Goal: Task Accomplishment & Management: Manage account settings

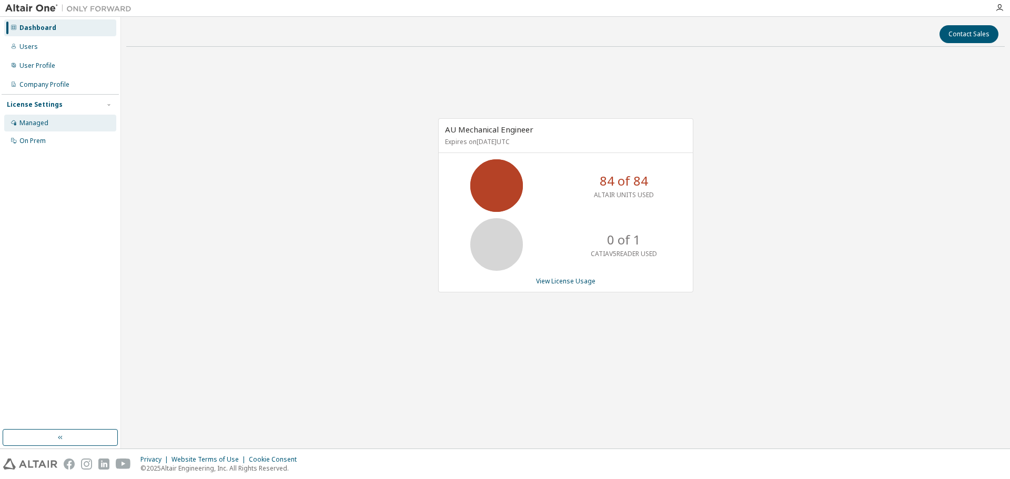
click at [31, 121] on div "Managed" at bounding box center [33, 123] width 29 height 8
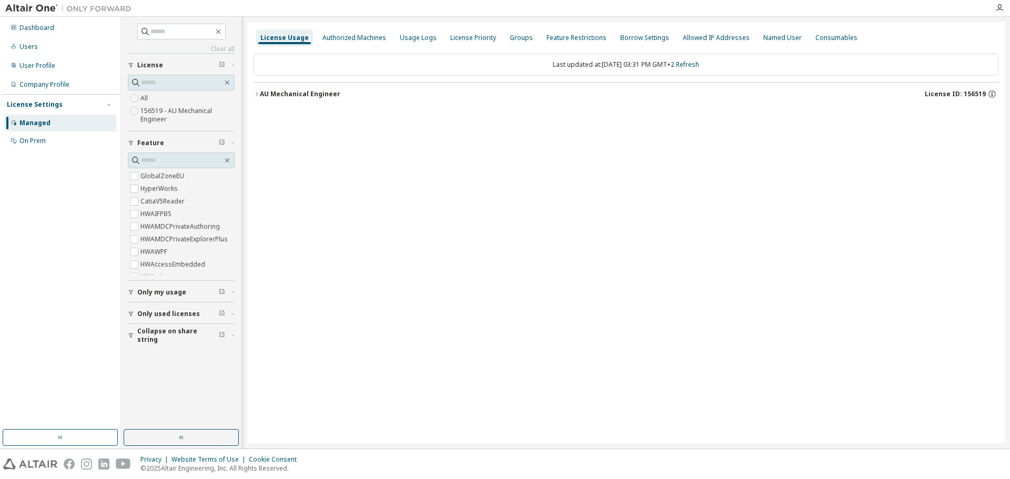
click at [260, 94] on div "AU Mechanical Engineer" at bounding box center [300, 94] width 80 height 8
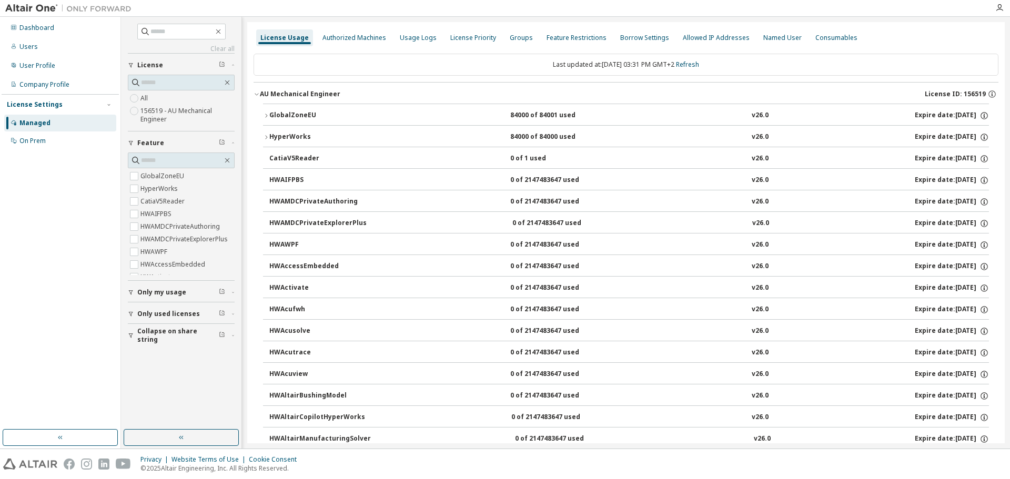
click at [267, 115] on icon "button" at bounding box center [266, 116] width 6 height 6
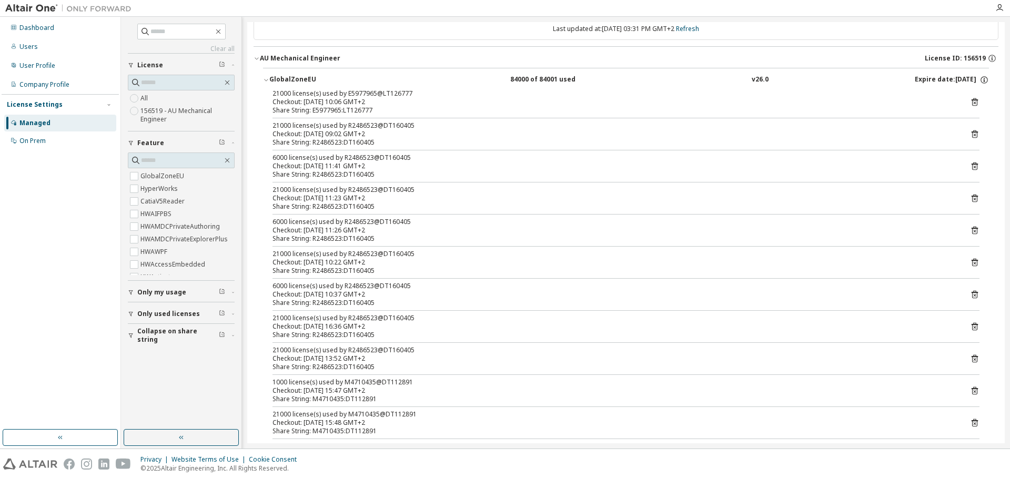
scroll to position [53, 0]
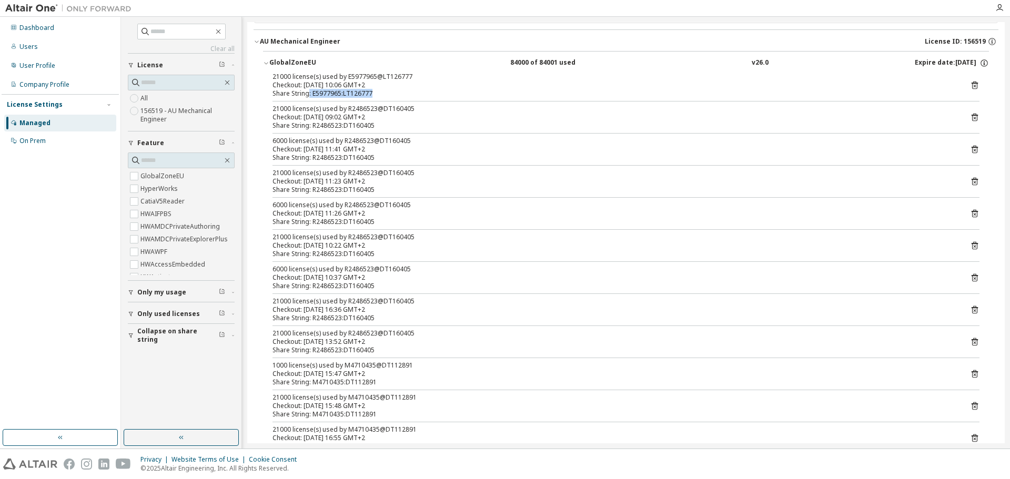
drag, startPoint x: 309, startPoint y: 92, endPoint x: 374, endPoint y: 96, distance: 65.8
click at [374, 96] on div "Share String: E5977965:LT126777" at bounding box center [613, 93] width 682 height 8
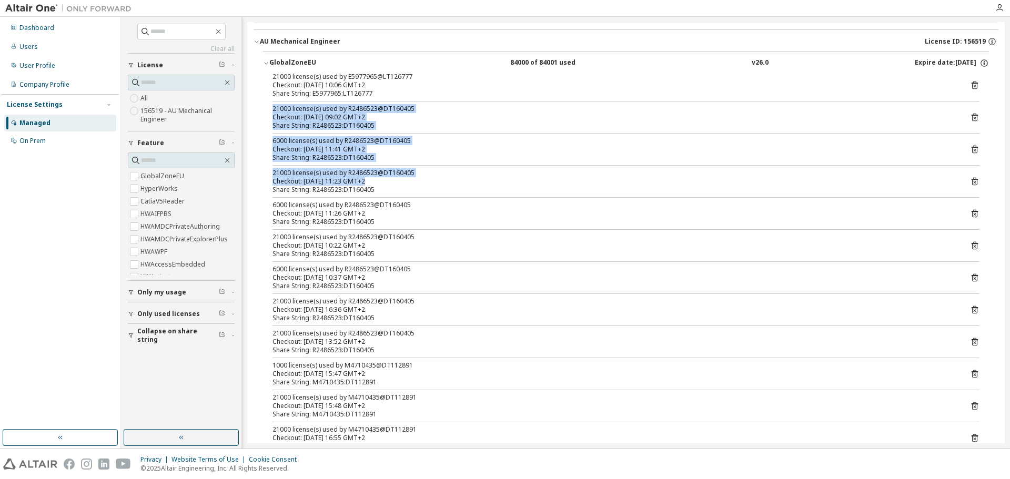
drag, startPoint x: 272, startPoint y: 107, endPoint x: 362, endPoint y: 184, distance: 117.5
click at [362, 184] on div "21000 license(s) used by E5977965@LT126777 Checkout: 2025-10-09 10:06 GMT+2 Sha…" at bounding box center [626, 296] width 726 height 446
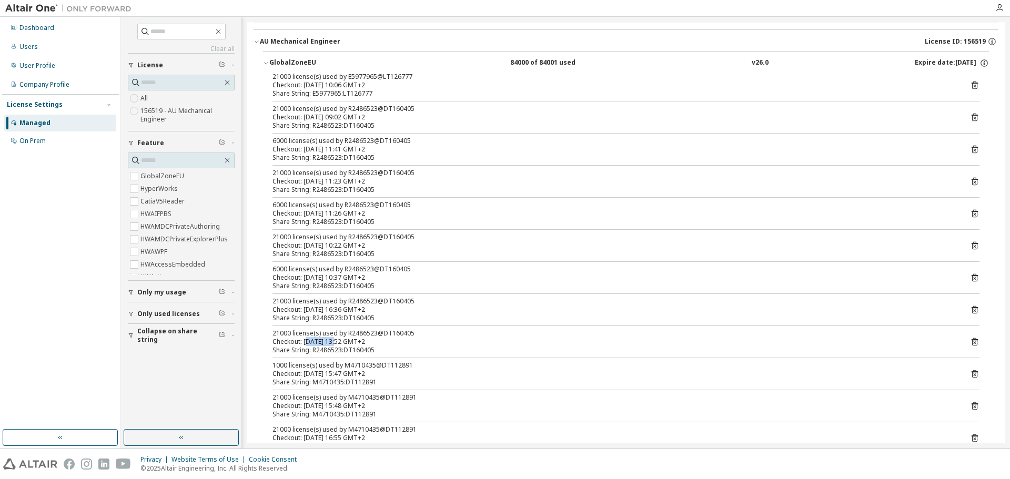
drag, startPoint x: 337, startPoint y: 340, endPoint x: 309, endPoint y: 339, distance: 27.9
click at [309, 339] on div "Checkout: [DATE] 13:52 GMT+2" at bounding box center [613, 342] width 682 height 8
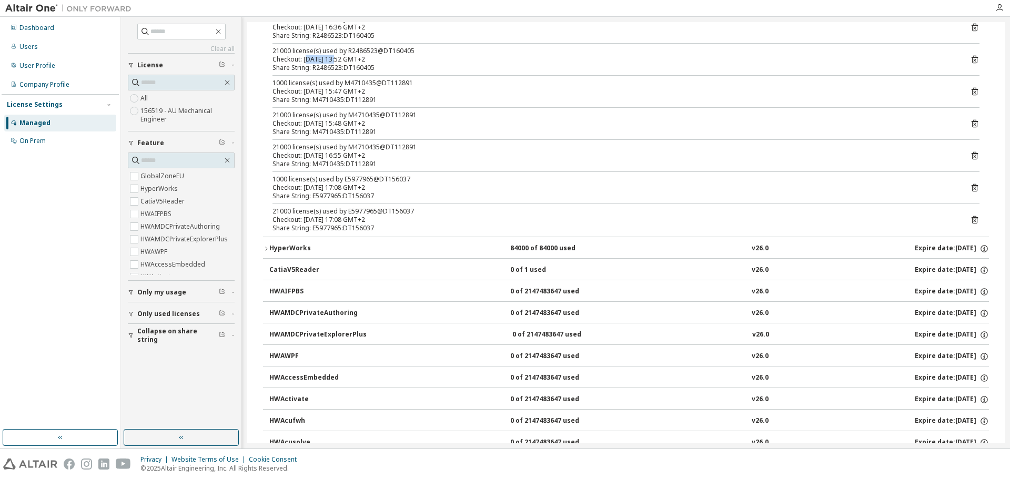
scroll to position [421, 0]
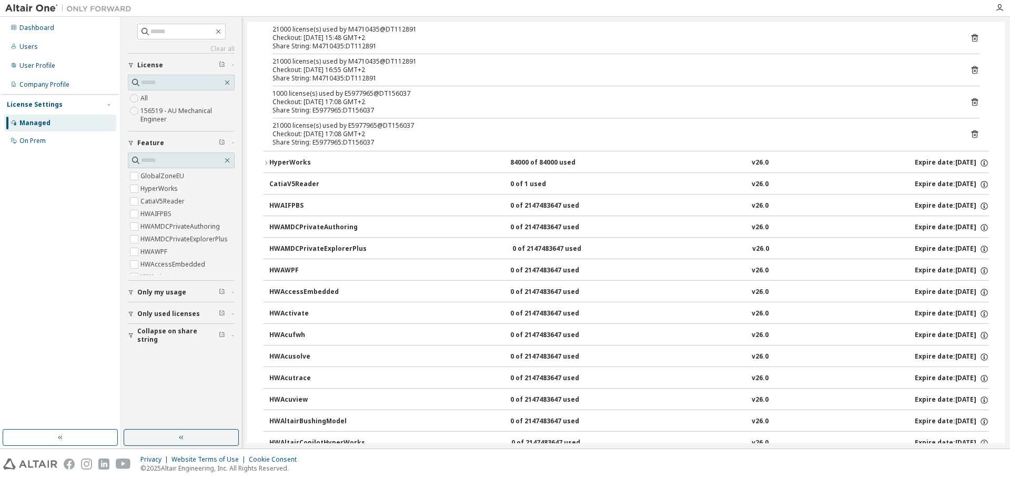
click at [264, 162] on icon "button" at bounding box center [266, 163] width 6 height 6
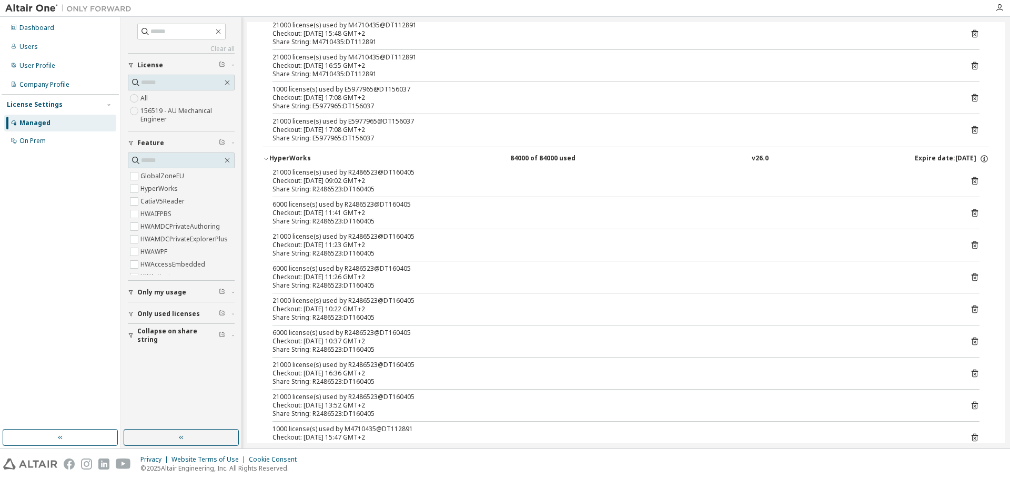
scroll to position [526, 0]
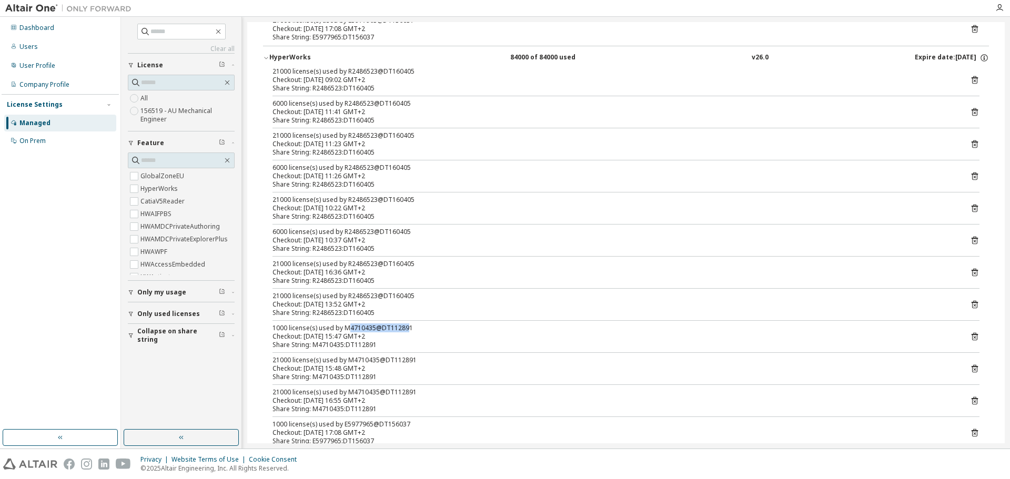
drag, startPoint x: 346, startPoint y: 329, endPoint x: 403, endPoint y: 331, distance: 57.4
click at [403, 331] on div "1000 license(s) used by M4710435@DT112891" at bounding box center [613, 328] width 682 height 8
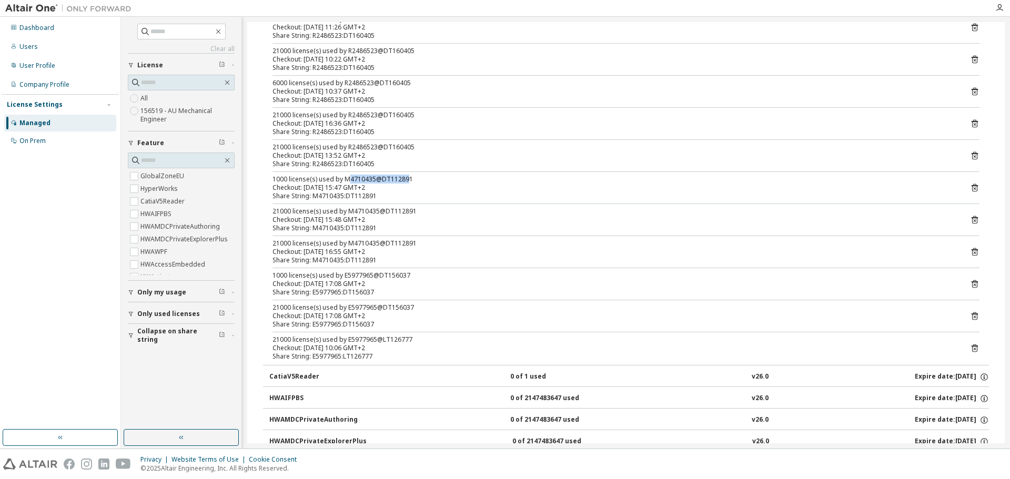
scroll to position [684, 0]
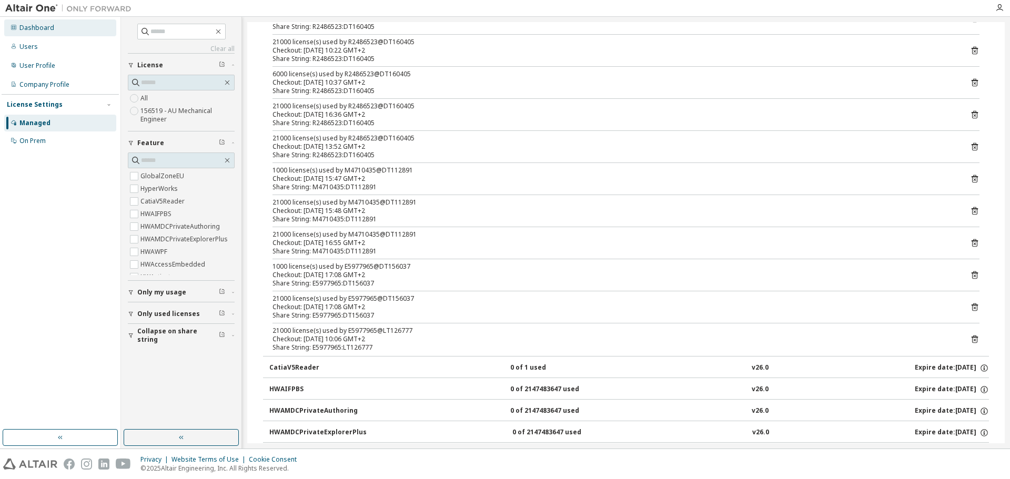
click at [48, 31] on div "Dashboard" at bounding box center [36, 28] width 35 height 8
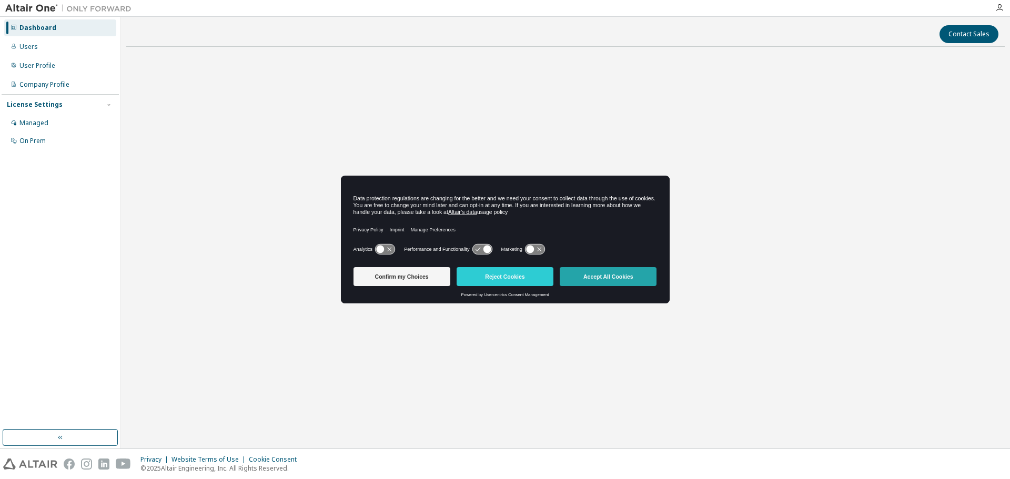
click at [594, 278] on button "Accept All Cookies" at bounding box center [608, 276] width 97 height 19
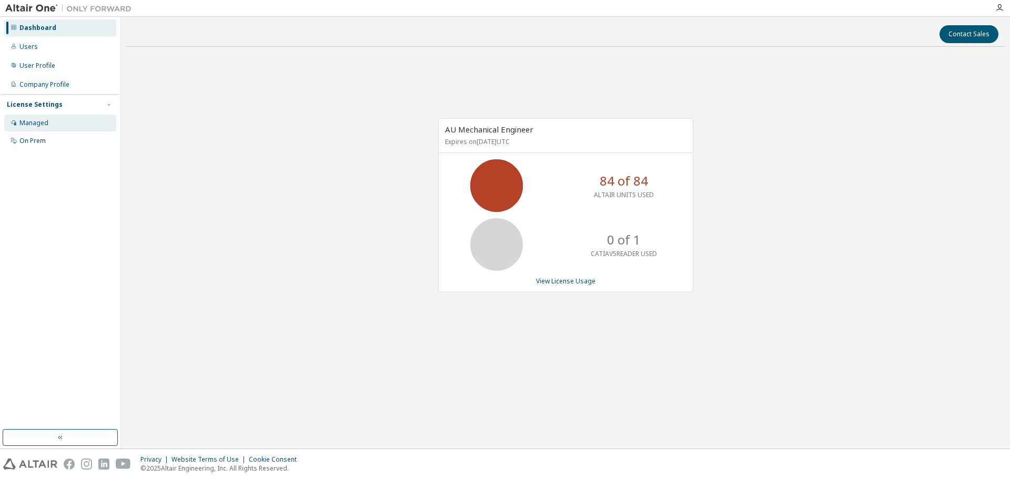
click at [31, 121] on div "Managed" at bounding box center [33, 123] width 29 height 8
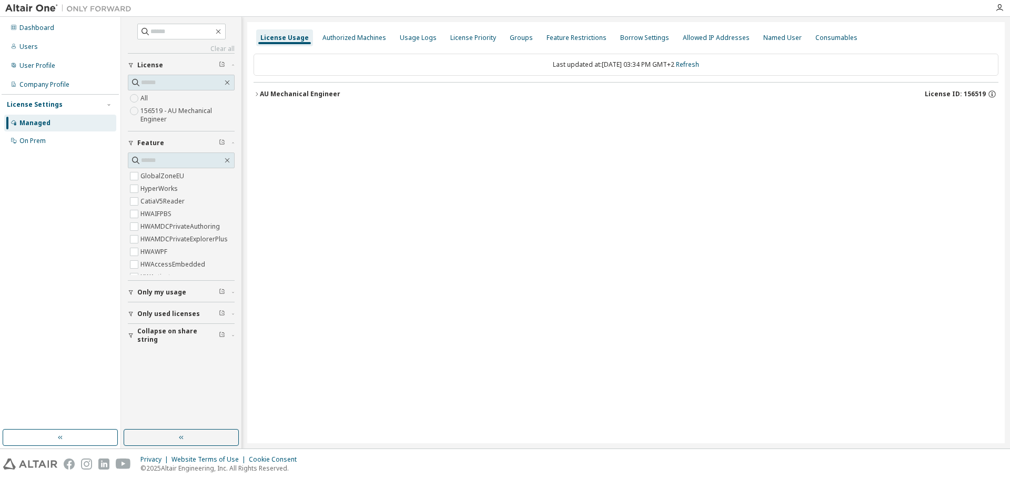
click at [256, 93] on icon "button" at bounding box center [256, 94] width 6 height 6
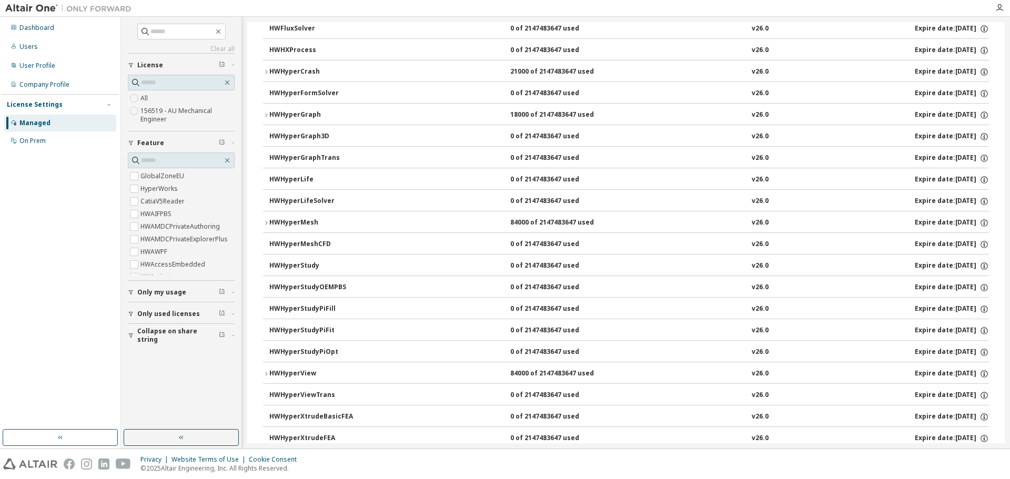
scroll to position [1893, 0]
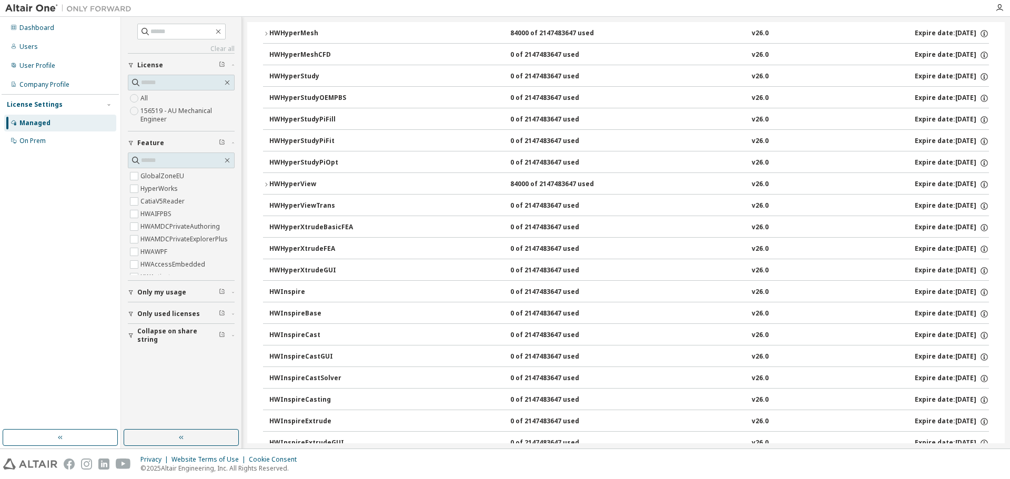
click at [267, 184] on icon "button" at bounding box center [266, 184] width 2 height 4
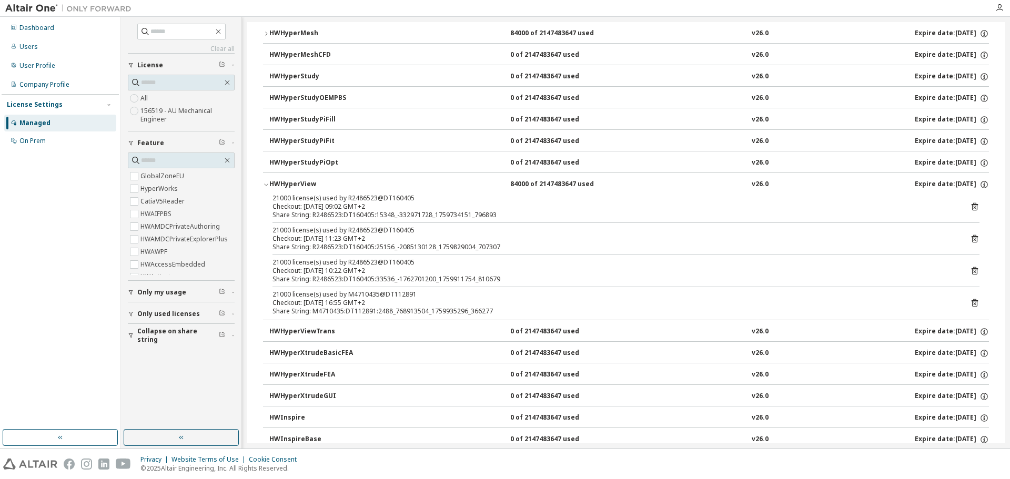
click at [380, 205] on div "Checkout: [DATE] 09:02 GMT+2" at bounding box center [613, 206] width 682 height 8
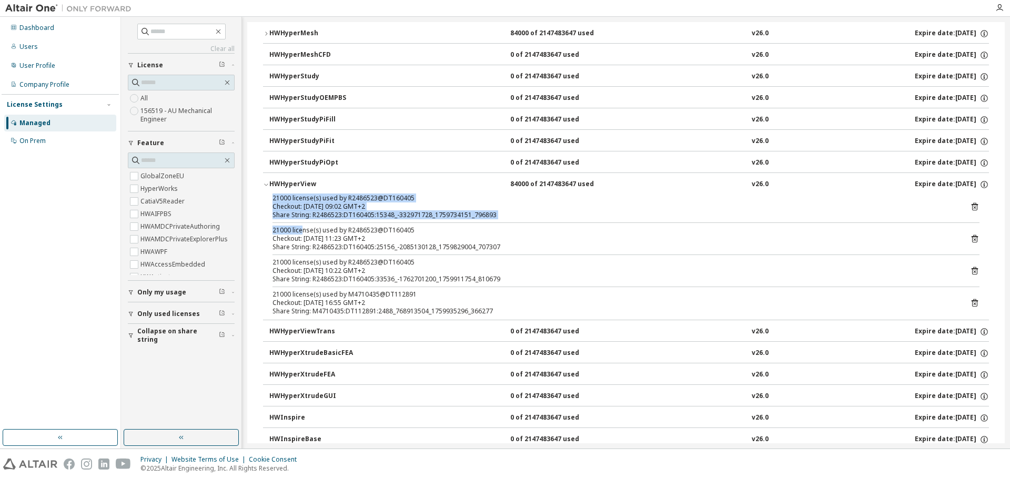
drag, startPoint x: 273, startPoint y: 196, endPoint x: 301, endPoint y: 224, distance: 39.8
click at [301, 224] on div "21000 license(s) used by R2486523@DT160405 Checkout: 2025-10-06 09:02 GMT+2 Sha…" at bounding box center [626, 257] width 726 height 126
click at [467, 209] on div "Checkout: [DATE] 09:02 GMT+2" at bounding box center [613, 206] width 682 height 8
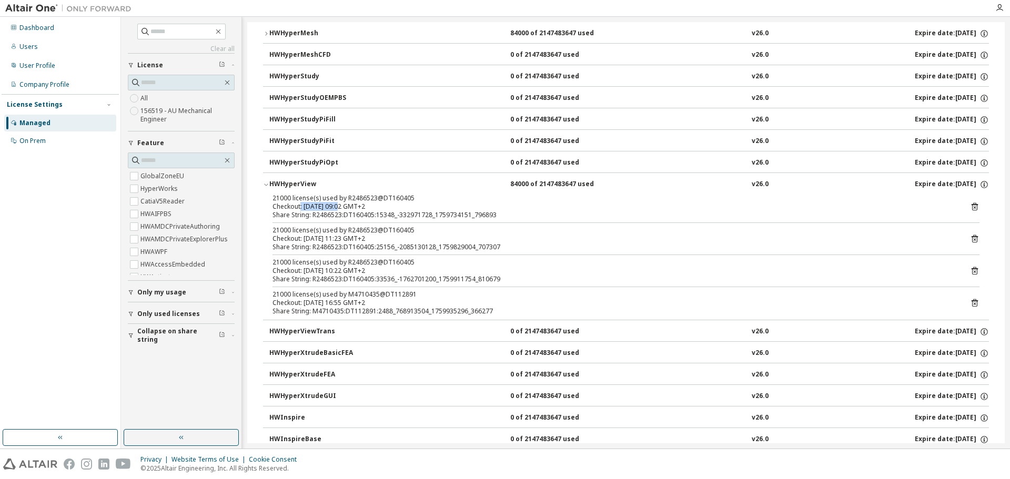
drag, startPoint x: 333, startPoint y: 205, endPoint x: 300, endPoint y: 207, distance: 33.7
click at [300, 207] on div "Checkout: [DATE] 09:02 GMT+2" at bounding box center [613, 206] width 682 height 8
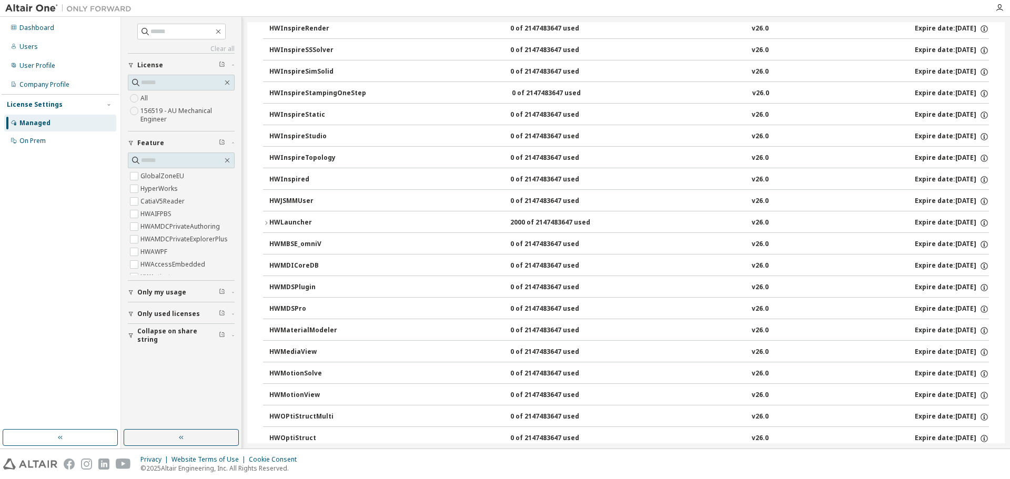
scroll to position [2981, 0]
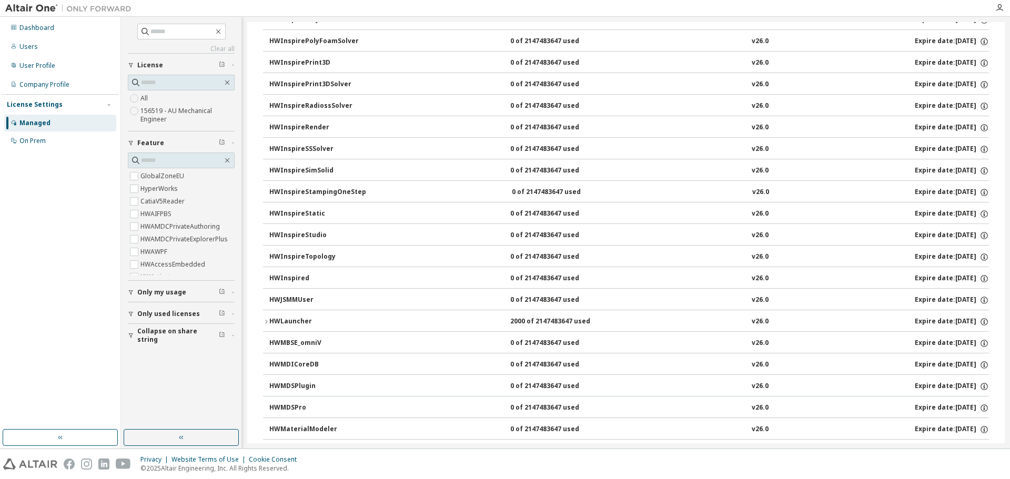
click at [267, 322] on icon "button" at bounding box center [266, 322] width 2 height 4
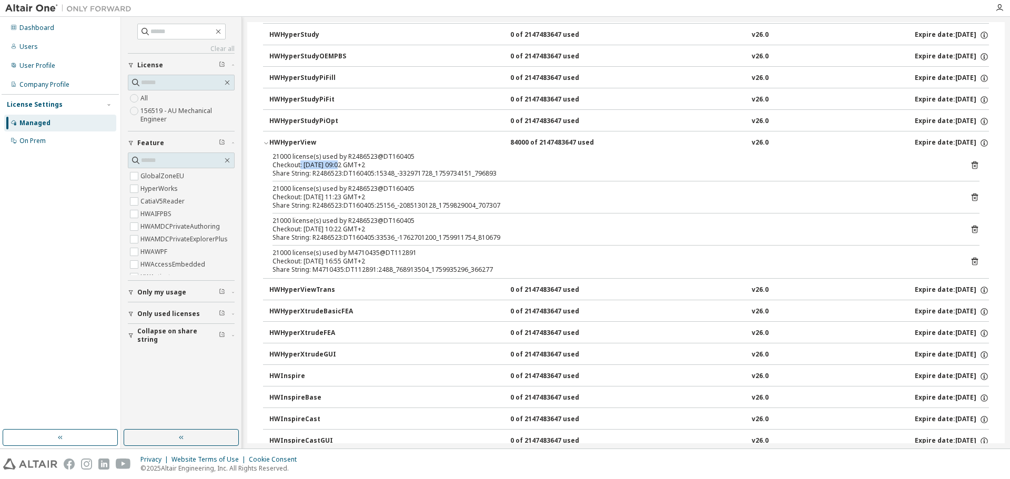
scroll to position [1877, 0]
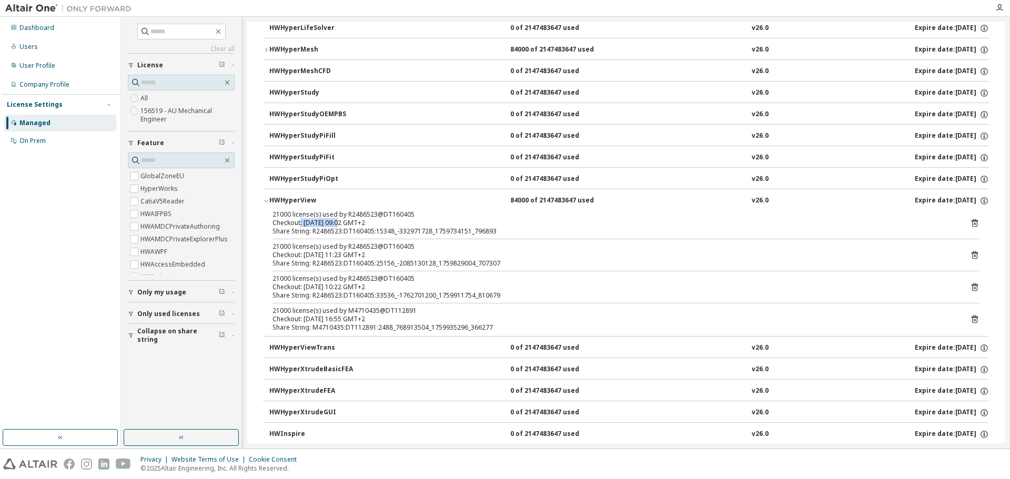
click at [265, 49] on icon "button" at bounding box center [266, 50] width 6 height 6
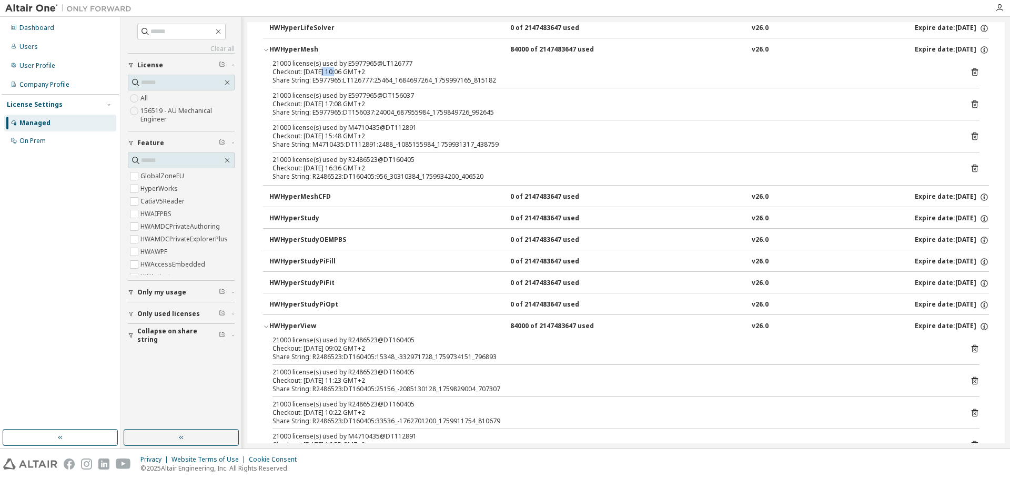
drag, startPoint x: 335, startPoint y: 72, endPoint x: 321, endPoint y: 72, distance: 13.7
click at [321, 72] on div "Checkout: [DATE] 10:06 GMT+2" at bounding box center [613, 72] width 682 height 8
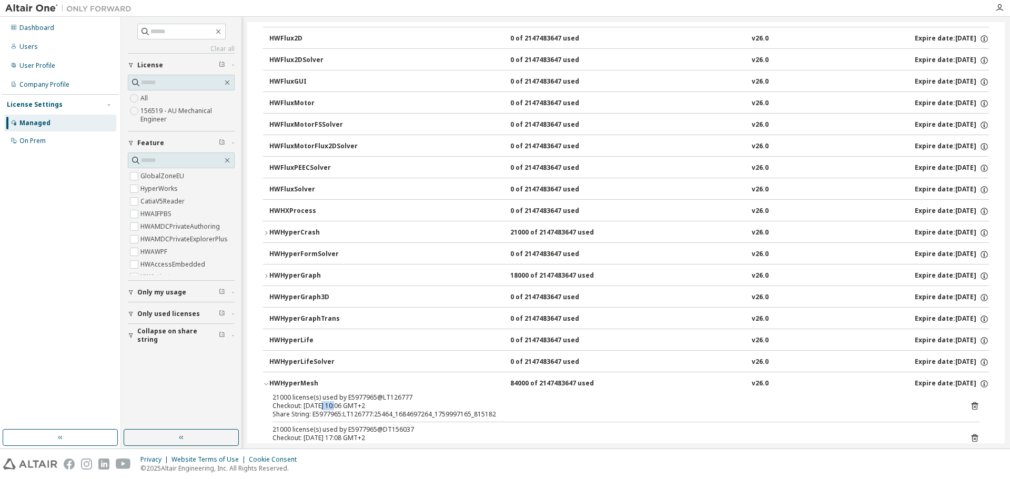
scroll to position [1561, 0]
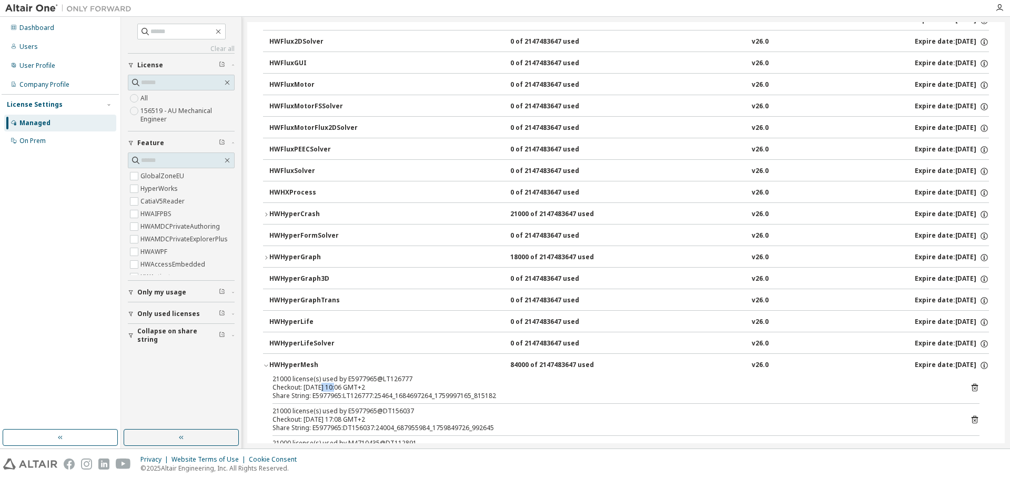
click at [265, 257] on icon "button" at bounding box center [266, 258] width 6 height 6
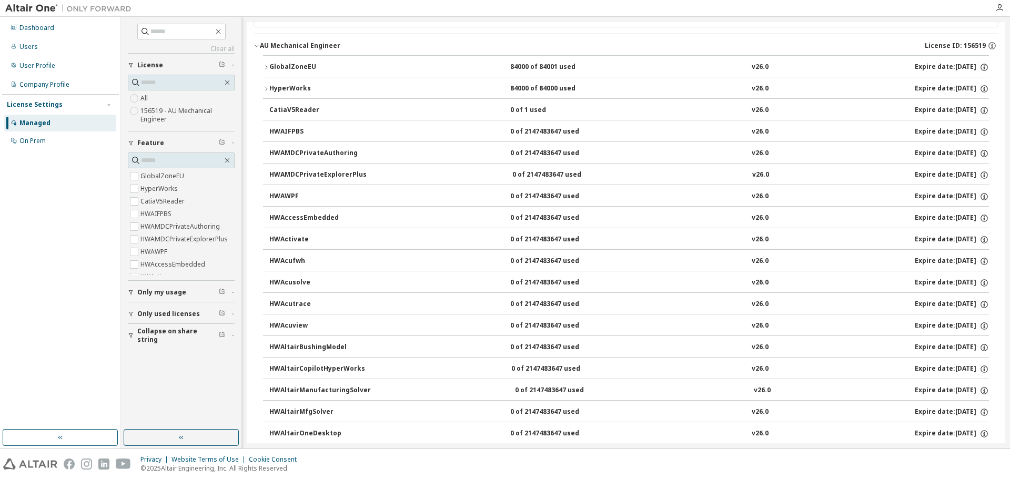
scroll to position [0, 0]
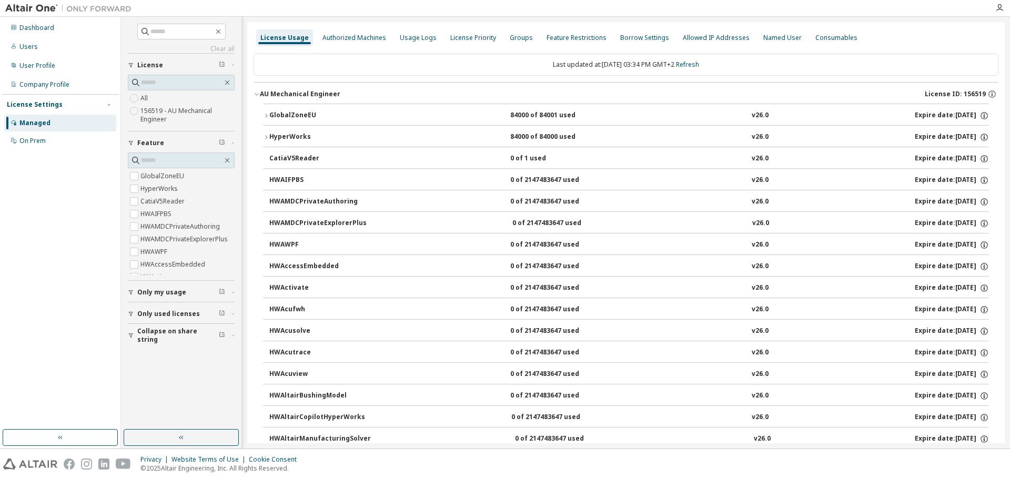
click at [267, 135] on icon "button" at bounding box center [266, 137] width 6 height 6
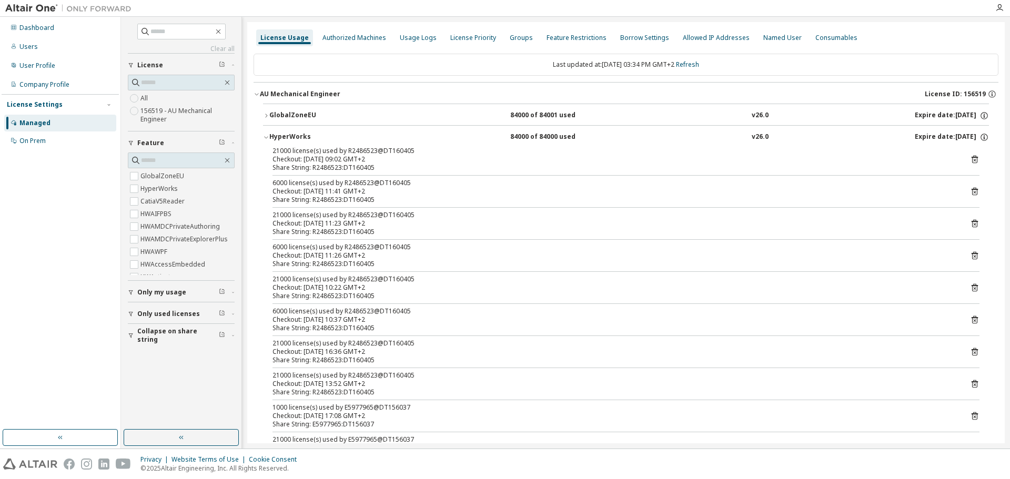
click at [267, 117] on icon "button" at bounding box center [266, 116] width 6 height 6
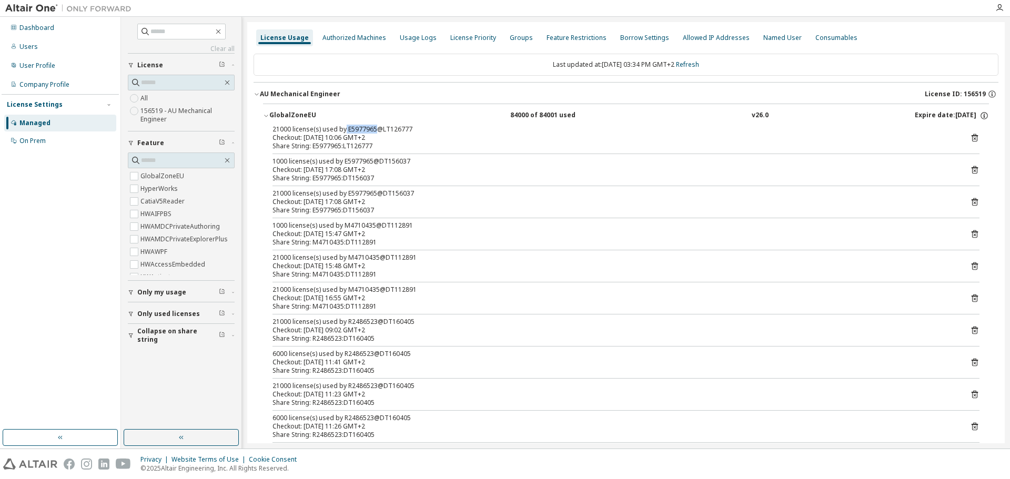
drag, startPoint x: 344, startPoint y: 125, endPoint x: 375, endPoint y: 128, distance: 30.7
click at [375, 128] on div "21000 license(s) used by E5977965@LT126777" at bounding box center [613, 129] width 682 height 8
drag, startPoint x: 330, startPoint y: 192, endPoint x: 405, endPoint y: 193, distance: 74.7
click at [405, 193] on div "21000 license(s) used by E5977965@DT156037" at bounding box center [613, 193] width 682 height 8
drag, startPoint x: 411, startPoint y: 125, endPoint x: 364, endPoint y: 126, distance: 46.8
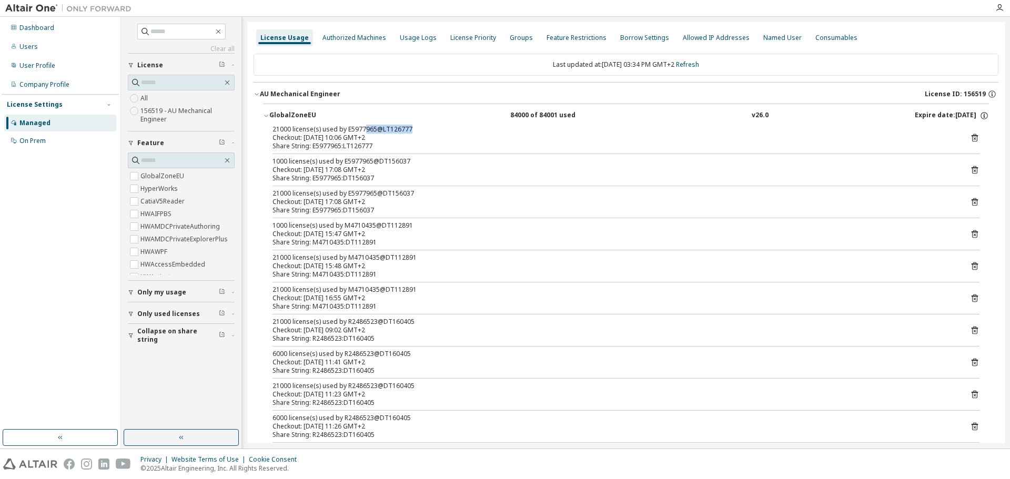
click at [364, 126] on div "21000 license(s) used by E5977965@LT126777" at bounding box center [613, 129] width 682 height 8
click at [392, 130] on div "21000 license(s) used by E5977965@LT126777" at bounding box center [613, 129] width 682 height 8
drag, startPoint x: 380, startPoint y: 127, endPoint x: 408, endPoint y: 127, distance: 28.4
click at [408, 127] on div "21000 license(s) used by E5977965@LT126777" at bounding box center [613, 129] width 682 height 8
copy div "LT126777"
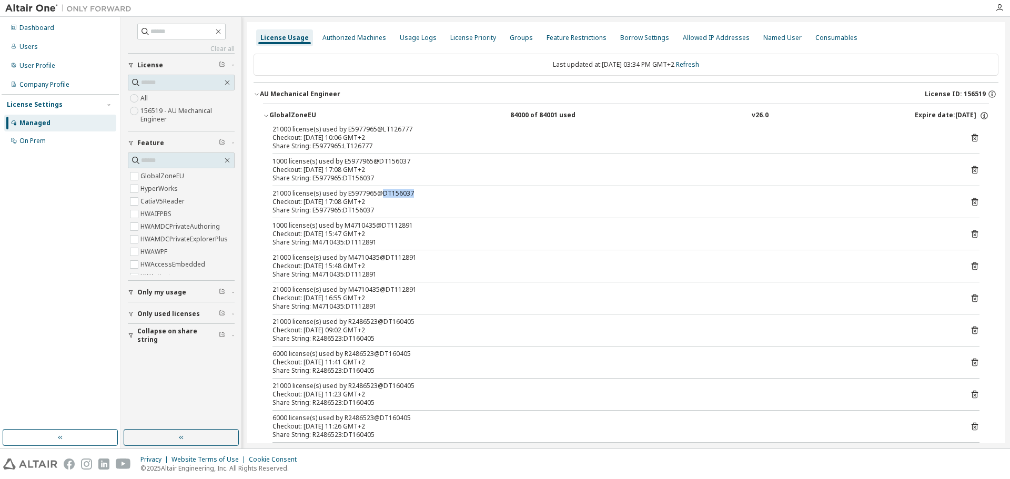
drag, startPoint x: 381, startPoint y: 194, endPoint x: 409, endPoint y: 192, distance: 28.0
click at [409, 192] on div "21000 license(s) used by E5977965@DT156037" at bounding box center [613, 193] width 682 height 8
copy div "DT156037"
drag, startPoint x: 39, startPoint y: 26, endPoint x: 78, endPoint y: 35, distance: 40.4
click at [39, 26] on div "Dashboard" at bounding box center [36, 28] width 35 height 8
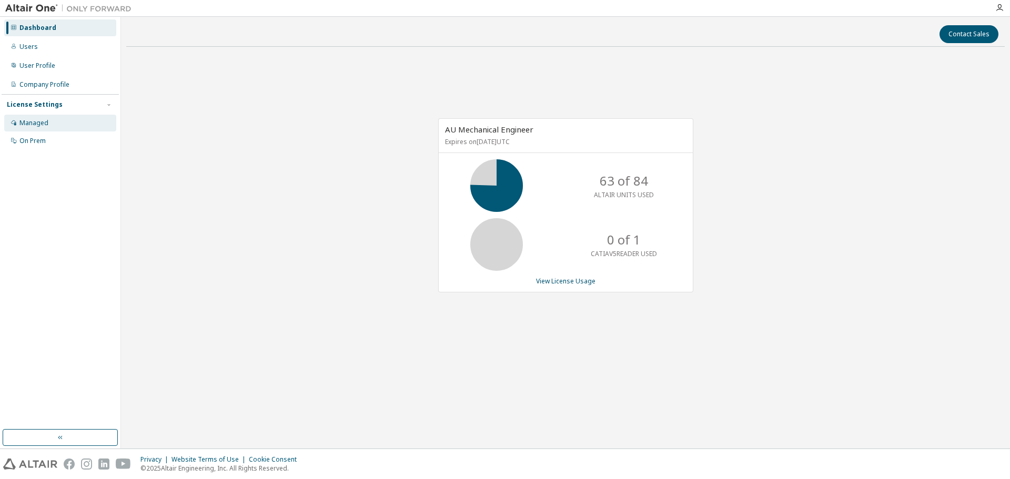
click at [32, 125] on div "Managed" at bounding box center [33, 123] width 29 height 8
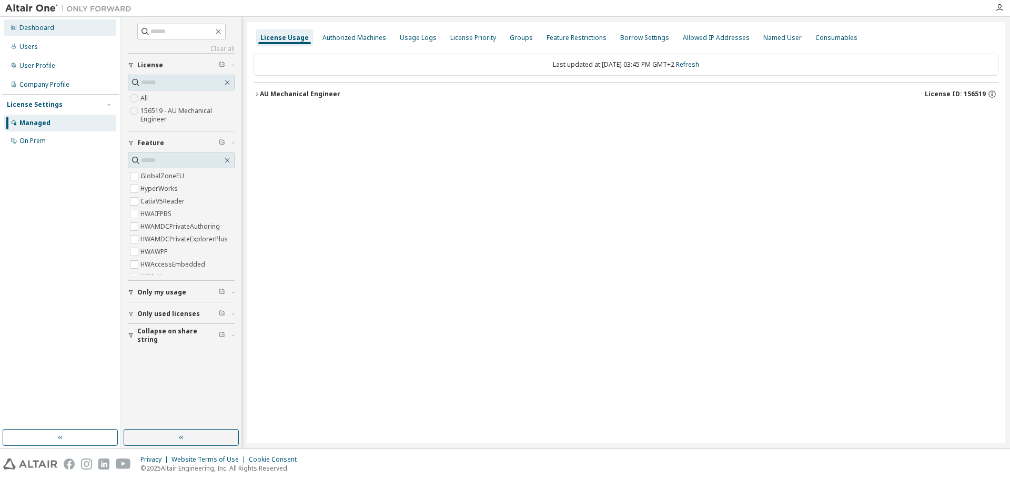
click at [39, 27] on div "Dashboard" at bounding box center [36, 28] width 35 height 8
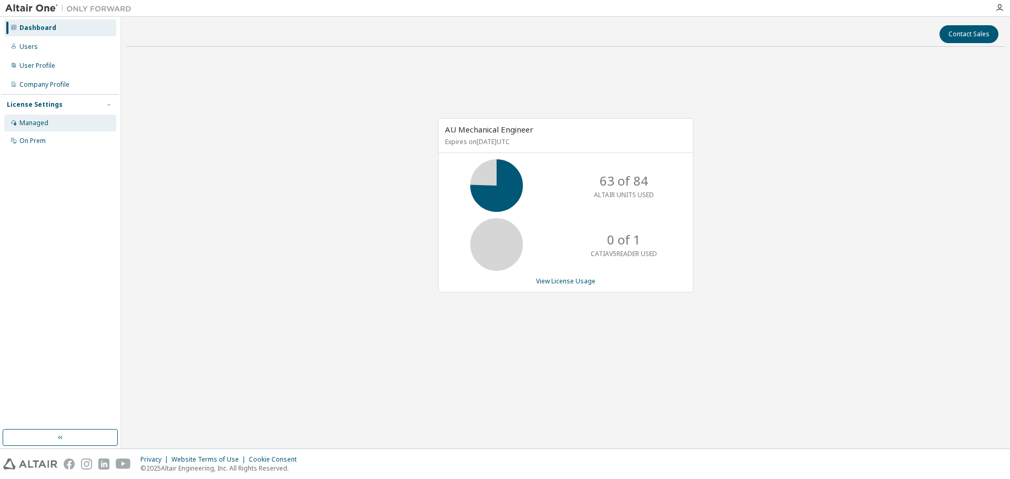
click at [42, 119] on div "Managed" at bounding box center [33, 123] width 29 height 8
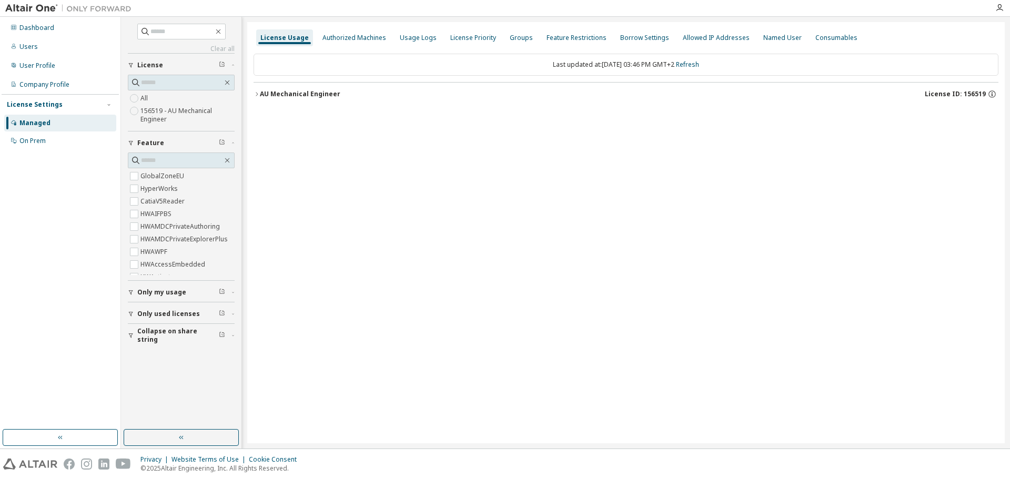
click at [256, 93] on icon "button" at bounding box center [256, 94] width 6 height 6
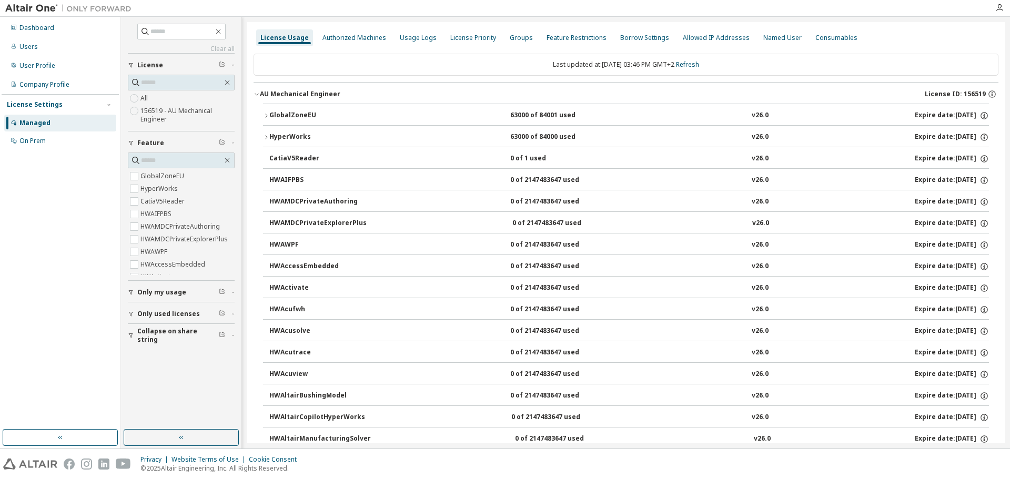
click at [267, 115] on icon "button" at bounding box center [266, 116] width 2 height 4
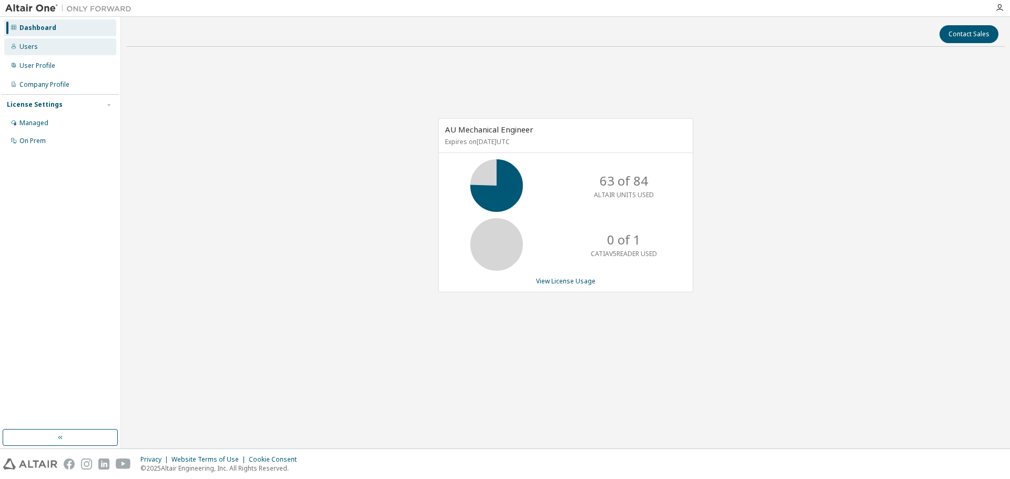
click at [33, 47] on div "Users" at bounding box center [28, 47] width 18 height 8
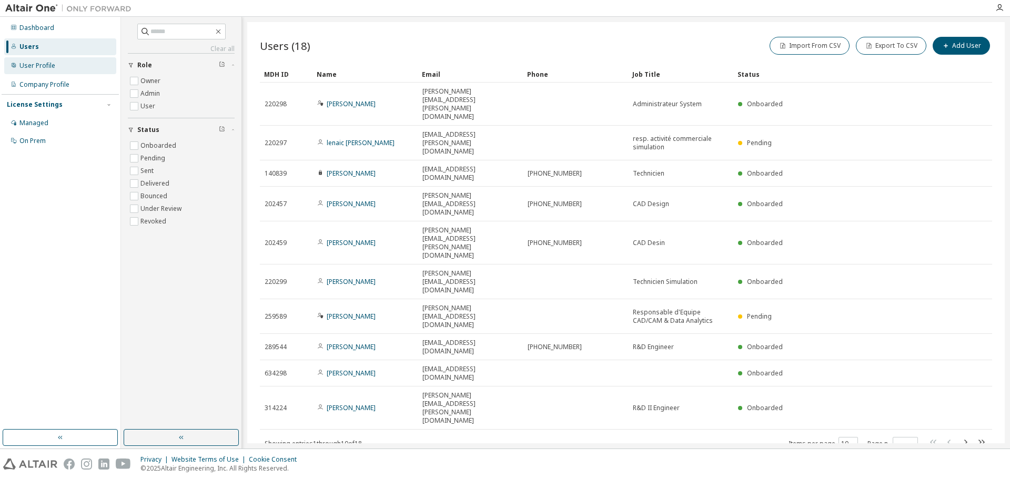
click at [49, 65] on div "User Profile" at bounding box center [37, 66] width 36 height 8
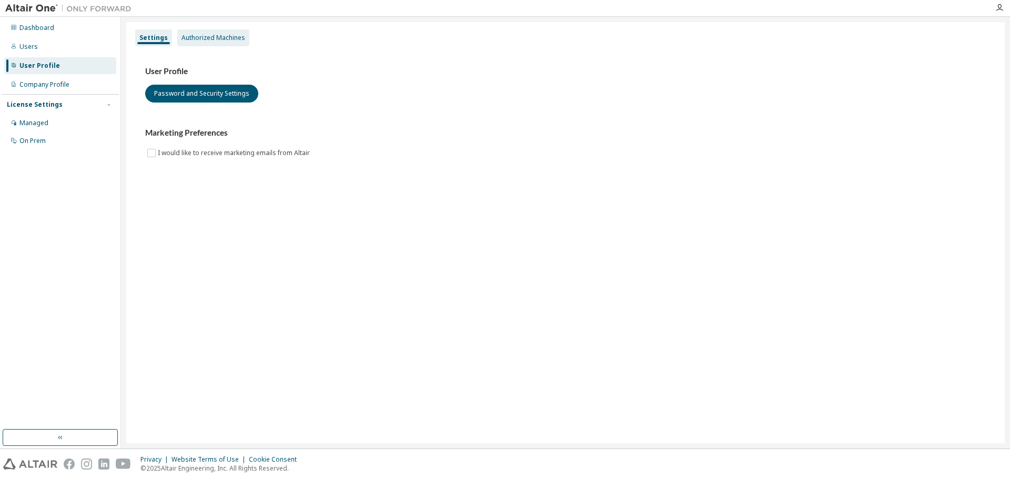
click at [208, 39] on div "Authorized Machines" at bounding box center [213, 38] width 64 height 8
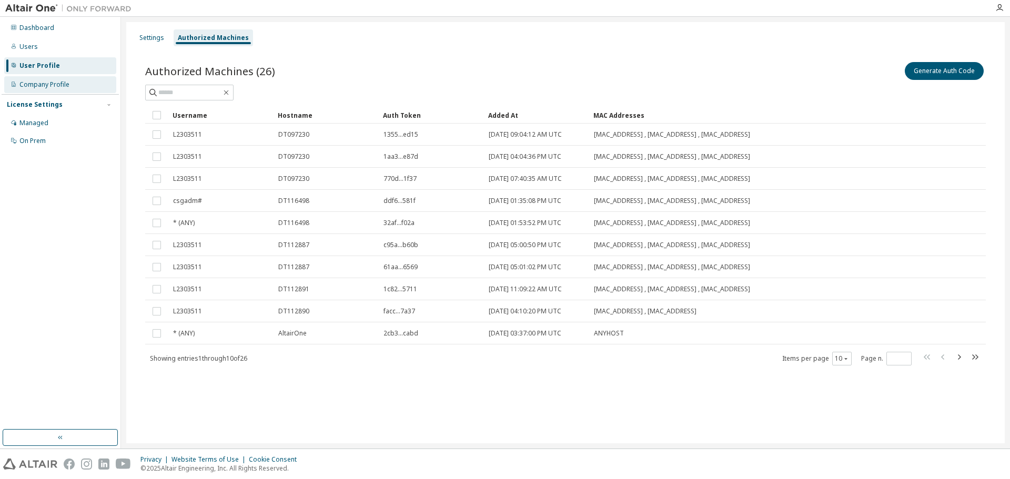
click at [40, 84] on div "Company Profile" at bounding box center [44, 84] width 50 height 8
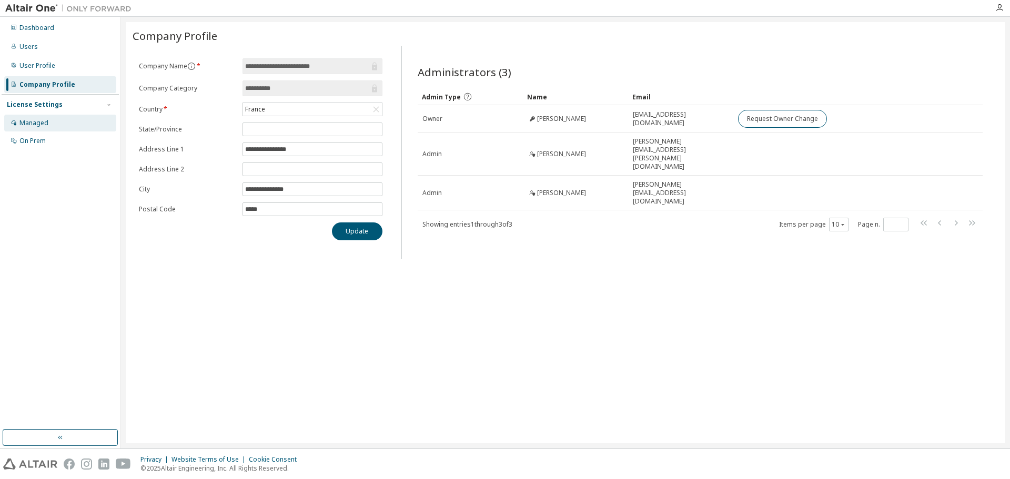
click at [42, 121] on div "Managed" at bounding box center [33, 123] width 29 height 8
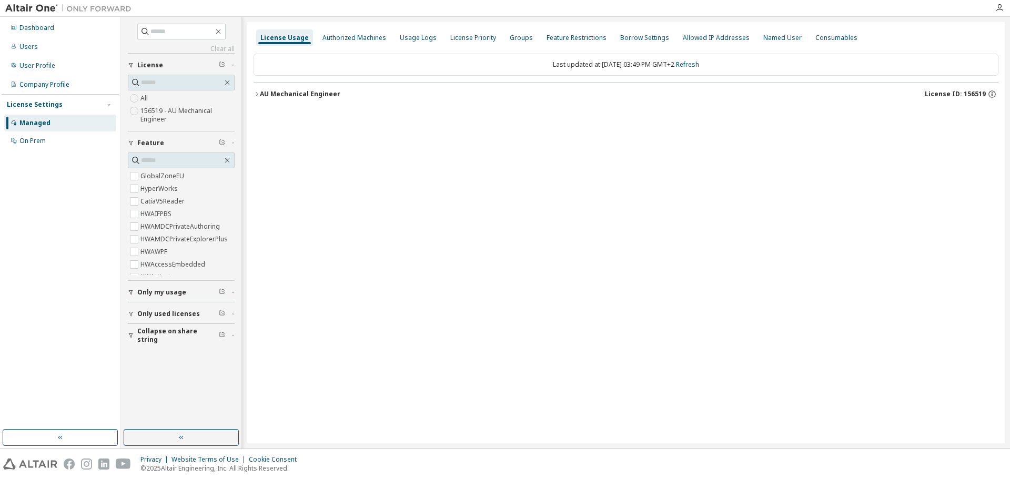
click at [255, 93] on icon "button" at bounding box center [256, 94] width 6 height 6
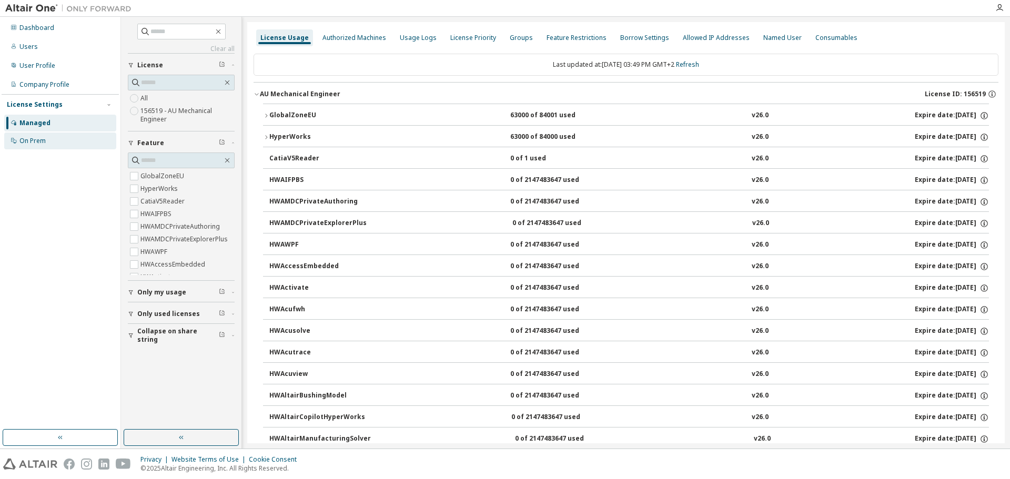
click at [33, 139] on div "On Prem" at bounding box center [32, 141] width 26 height 8
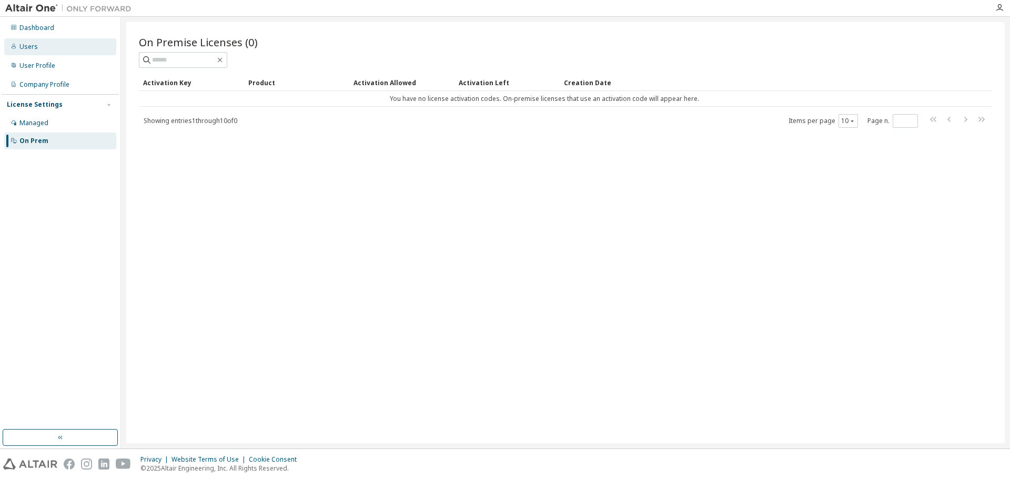
click at [27, 45] on div "Users" at bounding box center [28, 47] width 18 height 8
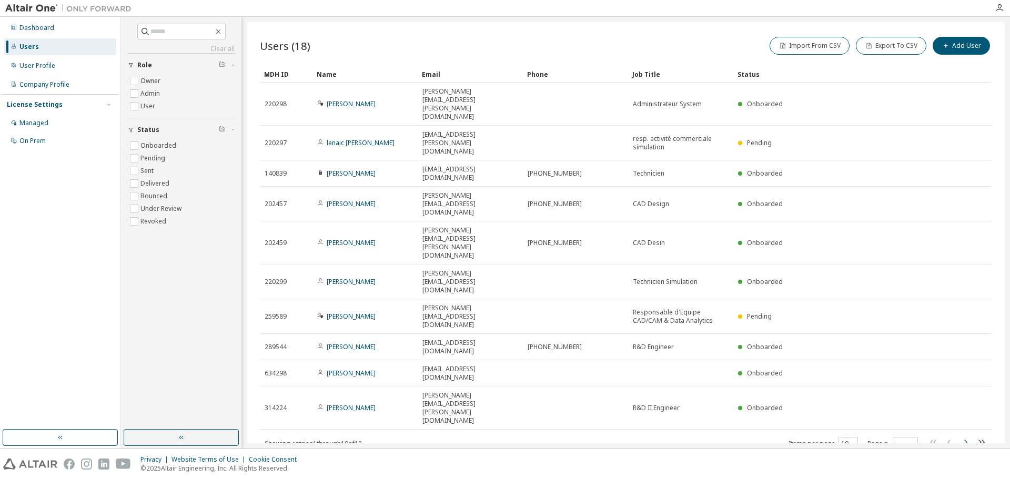
click at [966, 440] on icon "button" at bounding box center [965, 442] width 3 height 5
type input "*"
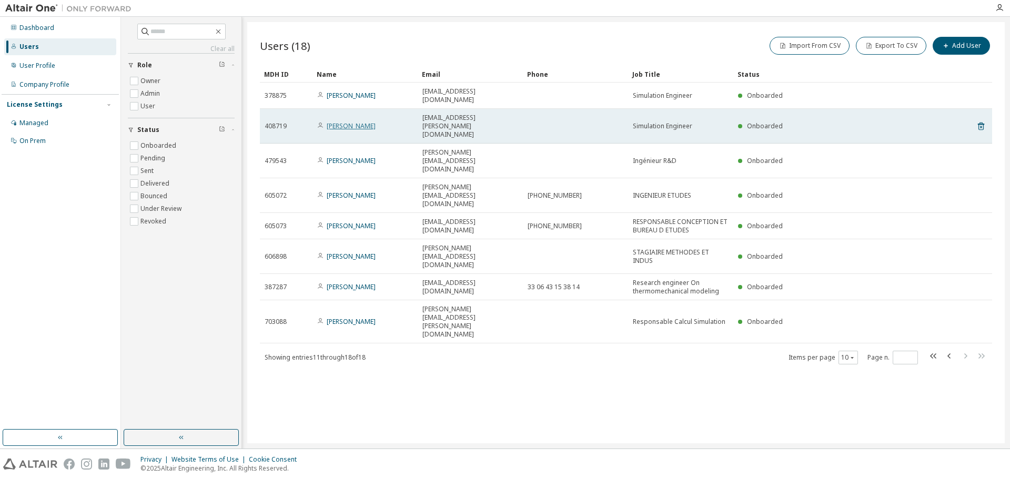
click at [360, 121] on link "[PERSON_NAME]" at bounding box center [351, 125] width 49 height 9
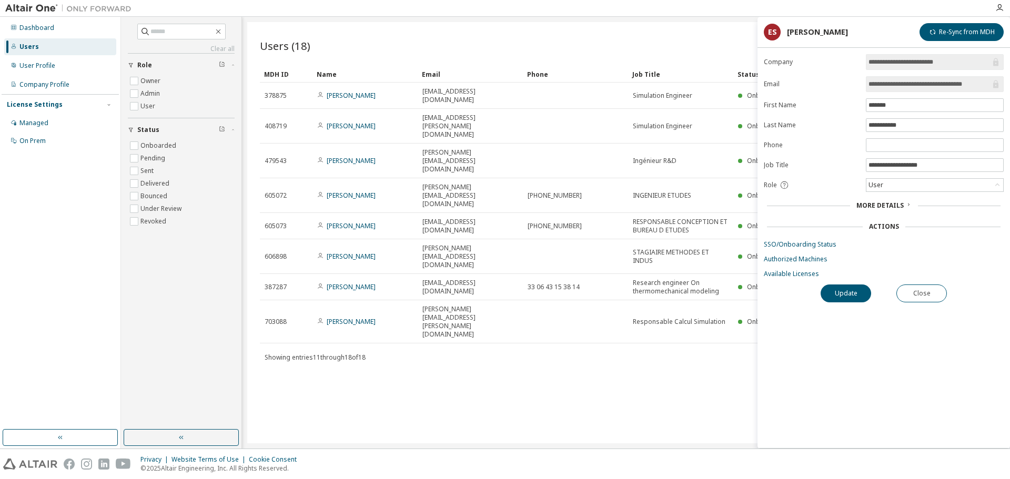
click at [907, 205] on icon at bounding box center [908, 204] width 6 height 6
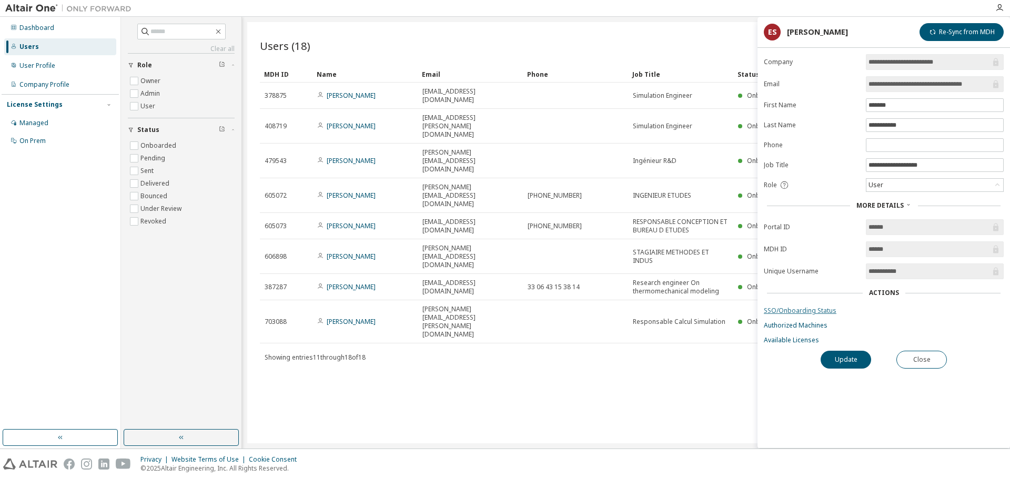
click at [799, 311] on link "SSO/Onboarding Status" at bounding box center [884, 311] width 240 height 8
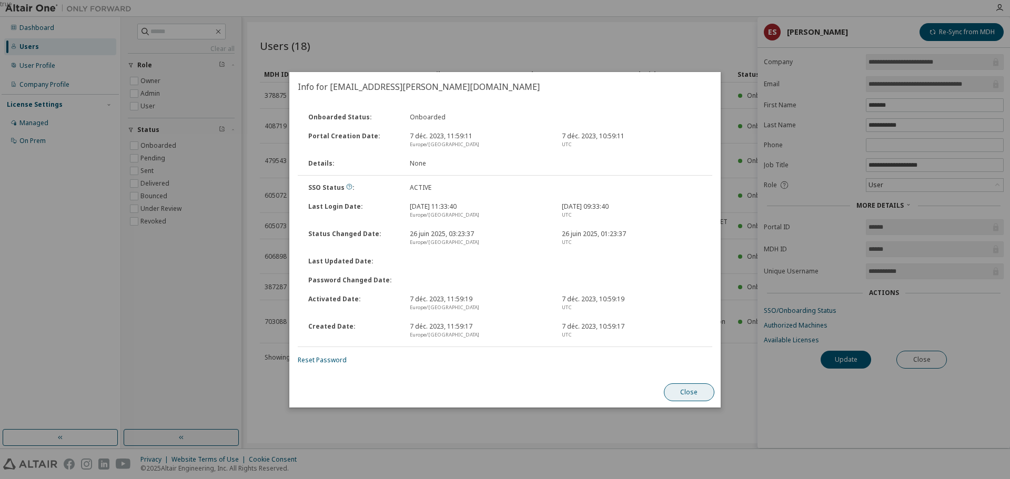
click at [690, 394] on button "Close" at bounding box center [689, 392] width 50 height 18
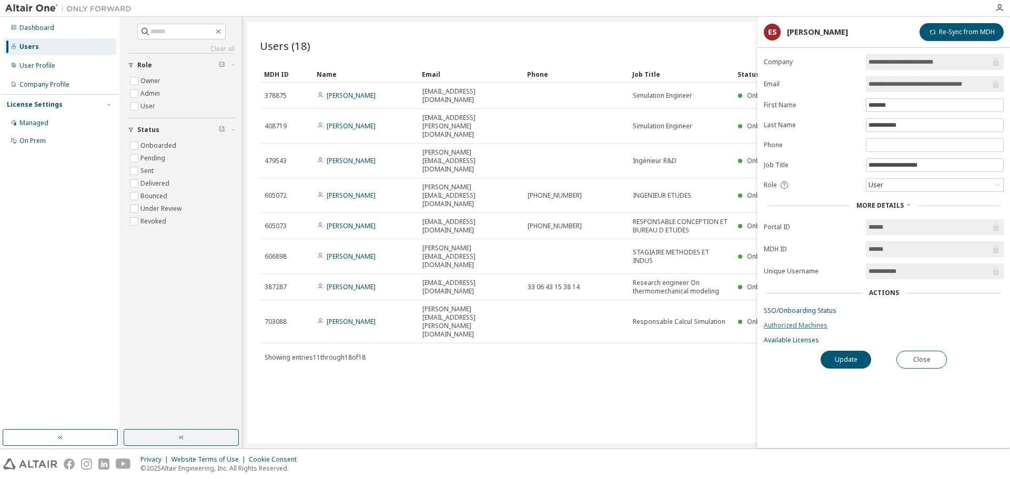
click at [820, 323] on link "Authorized Machines" at bounding box center [884, 325] width 240 height 8
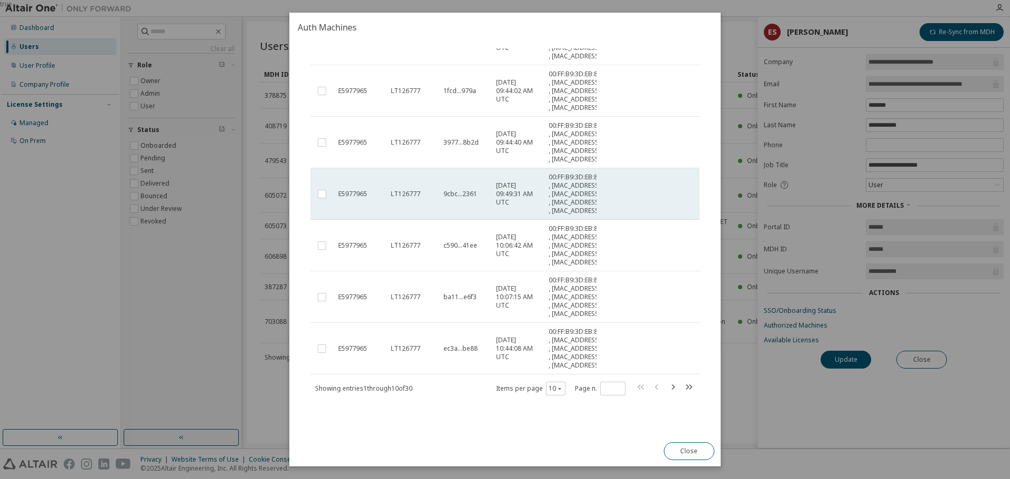
scroll to position [578, 0]
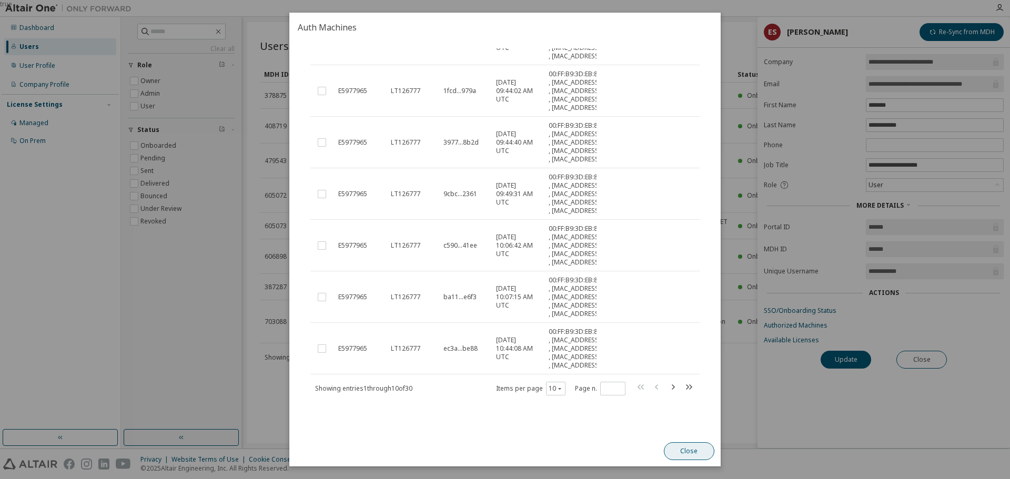
click at [682, 393] on icon "button" at bounding box center [688, 387] width 13 height 13
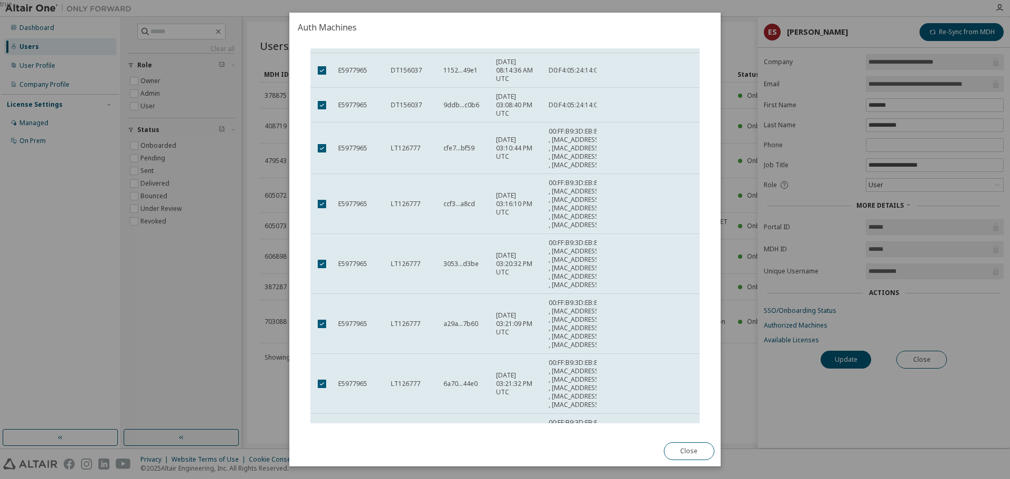
scroll to position [160, 0]
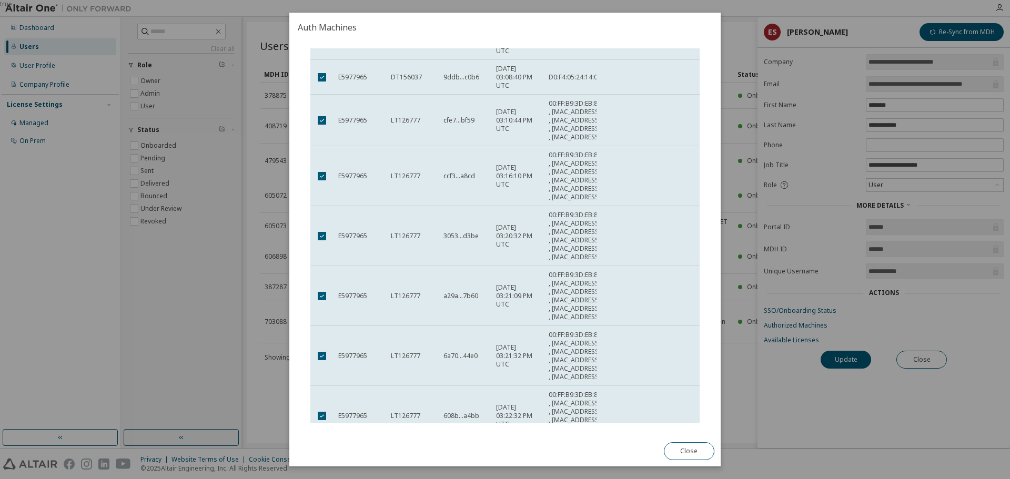
click at [706, 218] on div "Authorized Machines (30) Delete Auth Token Clear Load Save Save As Field Operat…" at bounding box center [505, 235] width 414 height 375
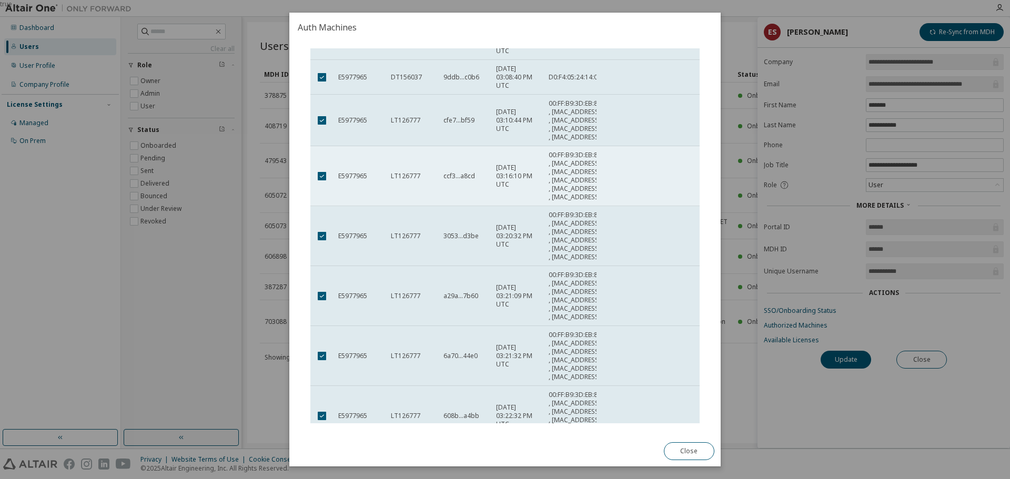
drag, startPoint x: 700, startPoint y: 250, endPoint x: 688, endPoint y: 300, distance: 51.4
click at [690, 297] on div "Authorized Machines (30) Delete Auth Token Clear Load Save Save As Field Operat…" at bounding box center [505, 235] width 414 height 375
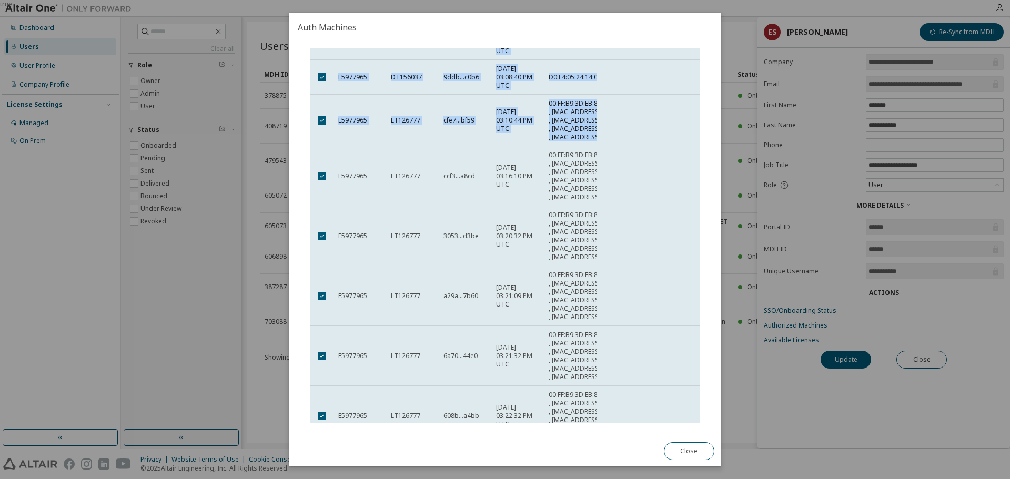
drag, startPoint x: 688, startPoint y: 300, endPoint x: 714, endPoint y: 290, distance: 27.1
click at [714, 290] on div "Authorized Machines (30) Delete Auth Token Clear Load Save Save As Field Operat…" at bounding box center [504, 239] width 431 height 394
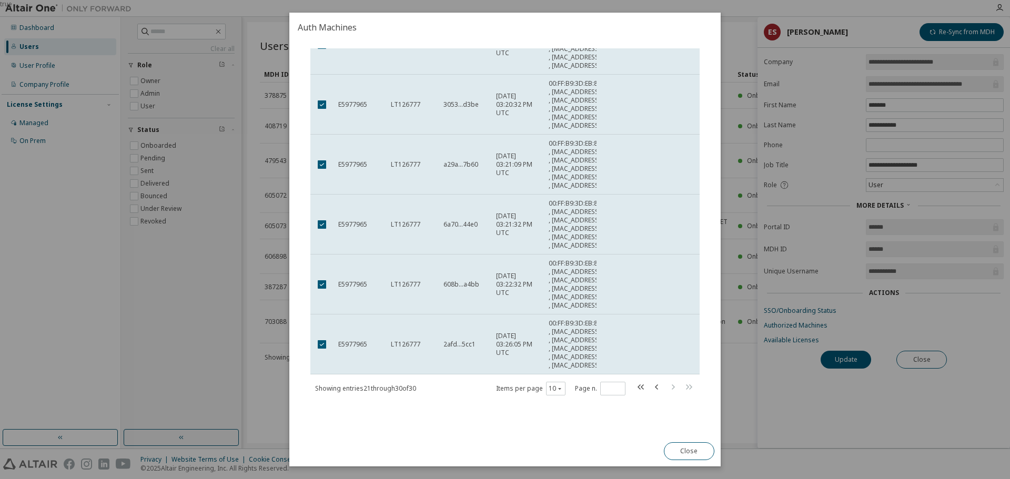
scroll to position [620, 0]
click at [655, 386] on icon "button" at bounding box center [656, 386] width 3 height 5
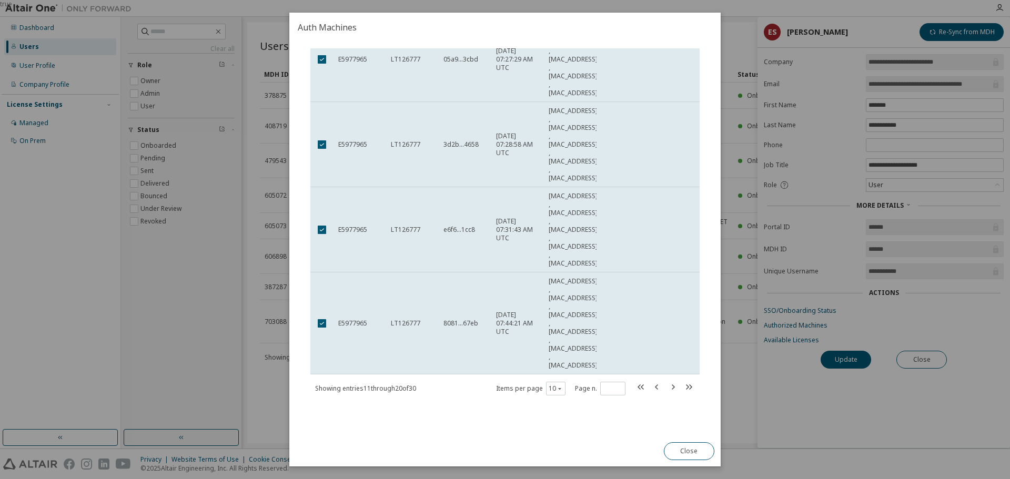
scroll to position [603, 0]
click at [683, 387] on icon "button" at bounding box center [688, 387] width 13 height 13
type input "*"
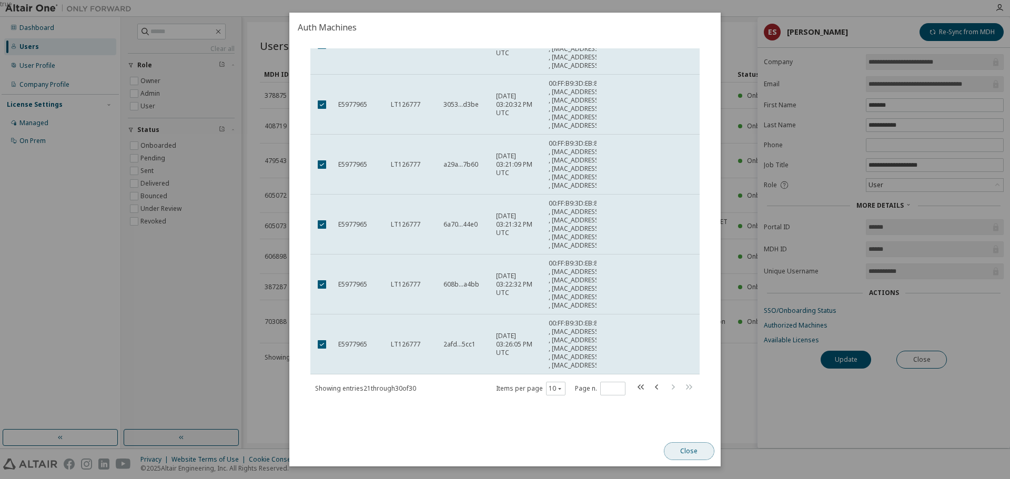
click at [693, 451] on button "Close" at bounding box center [689, 451] width 50 height 18
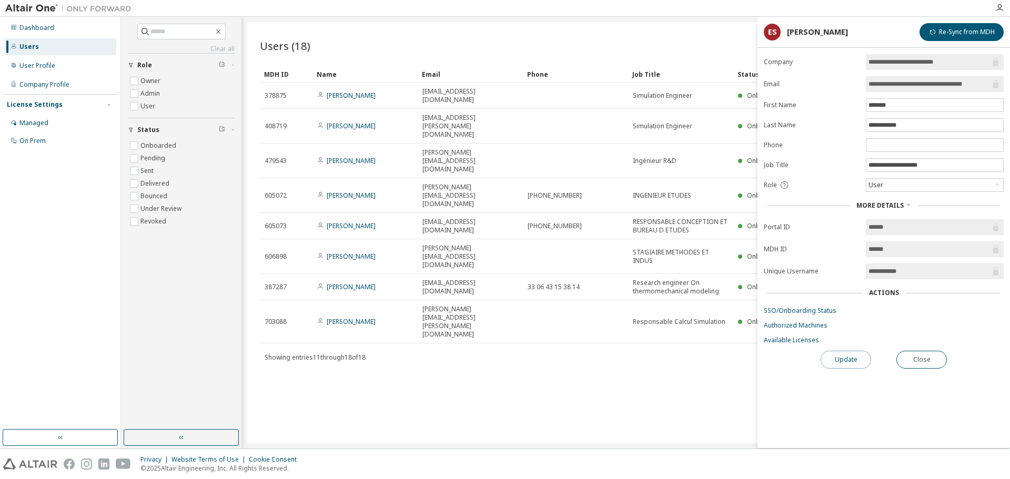
click at [856, 359] on button "Update" at bounding box center [845, 360] width 50 height 18
click at [804, 321] on link "Authorized Machines" at bounding box center [884, 325] width 240 height 8
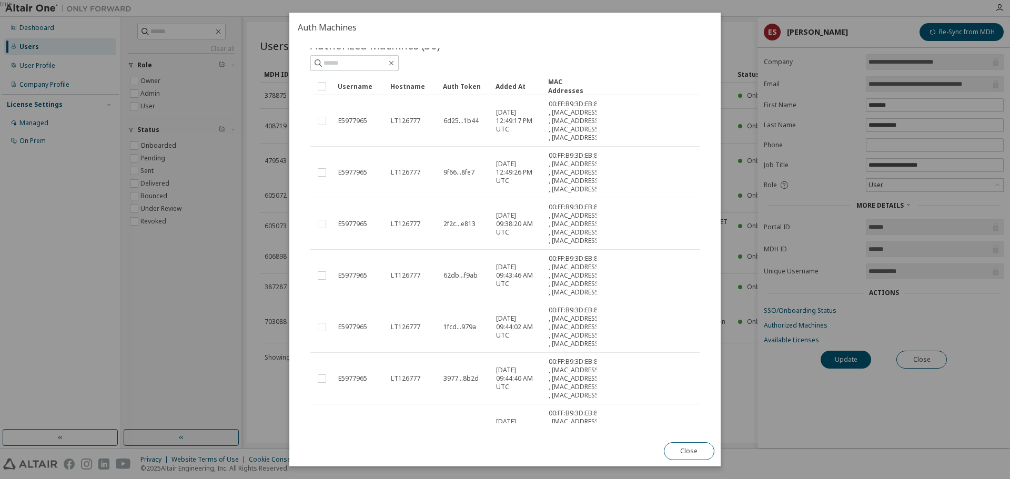
scroll to position [0, 0]
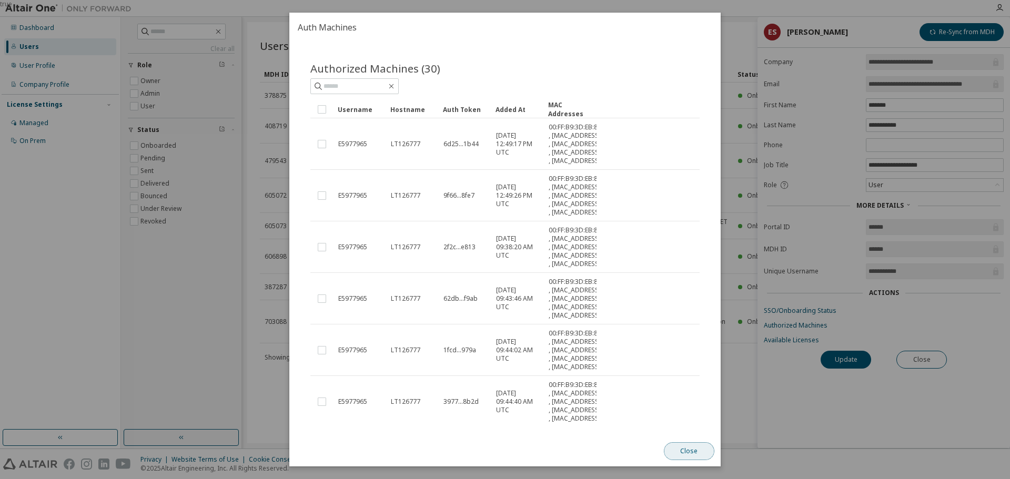
click at [686, 451] on button "Close" at bounding box center [689, 451] width 50 height 18
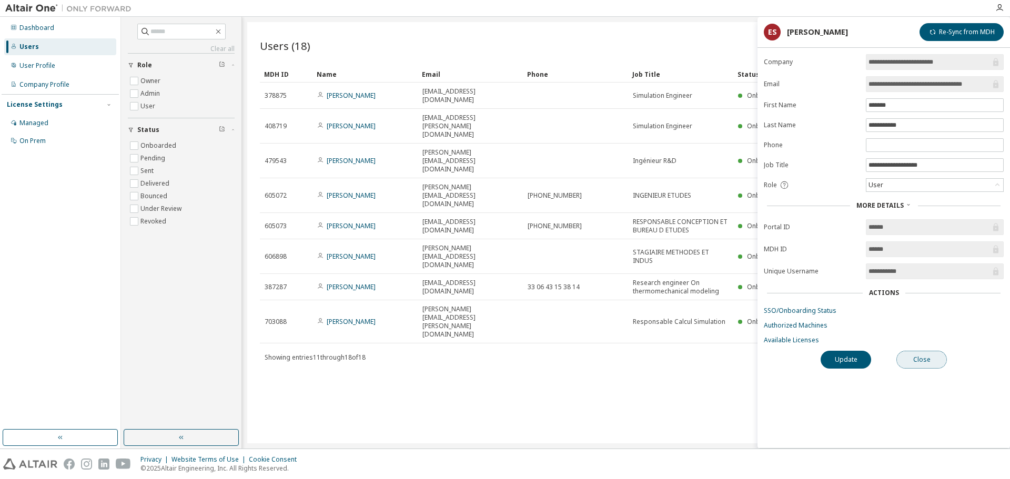
click at [921, 360] on button "Close" at bounding box center [921, 360] width 50 height 18
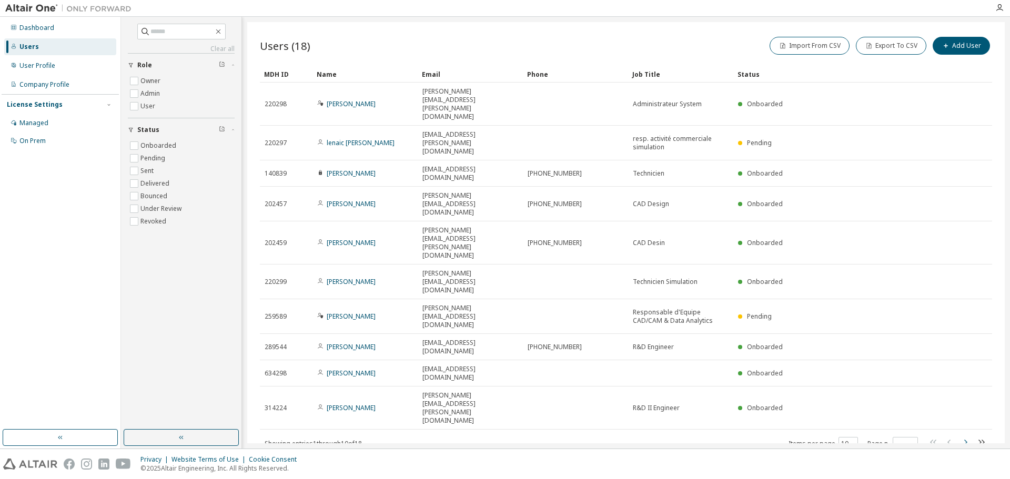
click at [964, 436] on icon "button" at bounding box center [965, 442] width 13 height 13
type input "*"
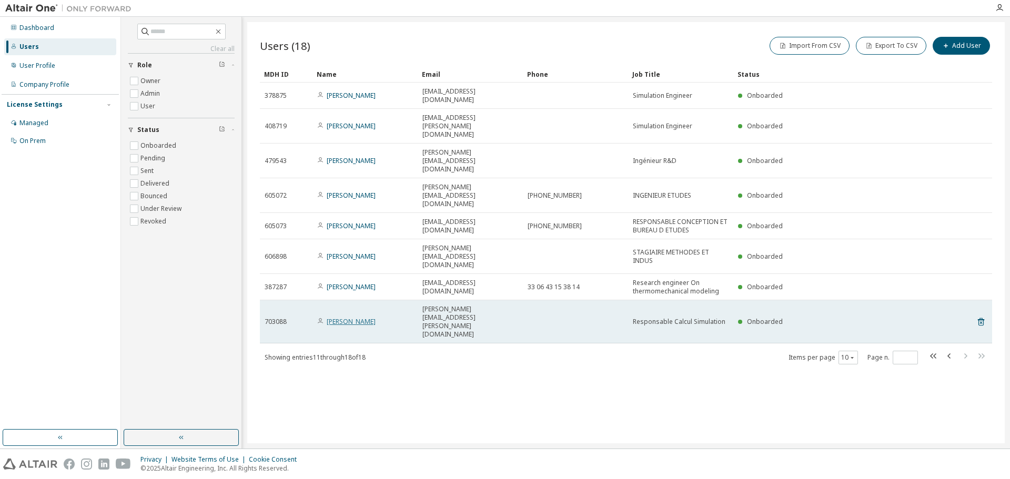
click at [358, 317] on link "[PERSON_NAME]" at bounding box center [351, 321] width 49 height 9
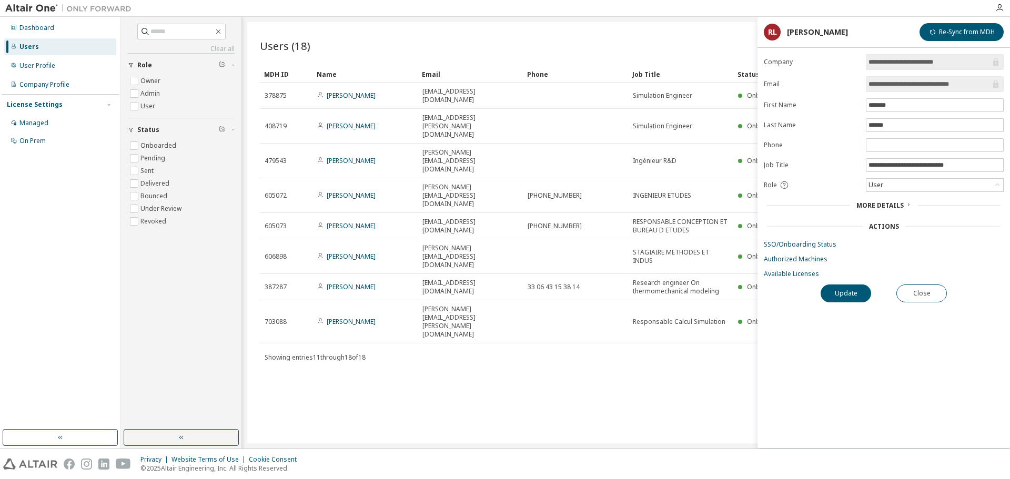
click at [907, 202] on icon at bounding box center [908, 204] width 6 height 6
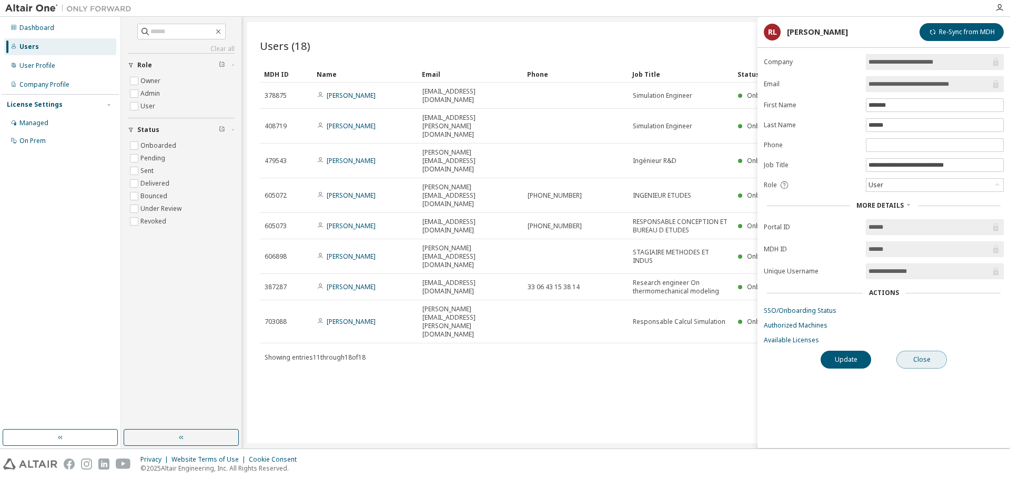
click at [925, 358] on button "Close" at bounding box center [921, 360] width 50 height 18
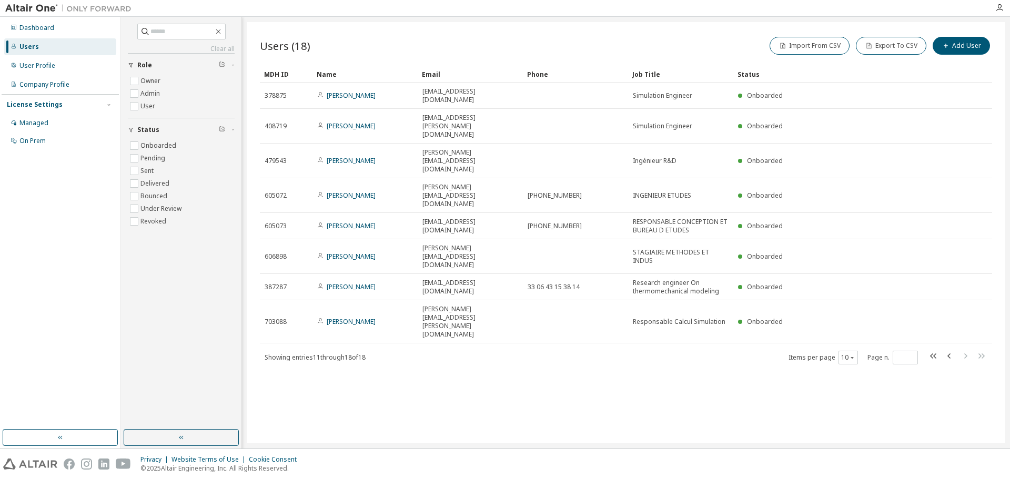
drag, startPoint x: 357, startPoint y: 119, endPoint x: 327, endPoint y: 360, distance: 242.1
click at [327, 360] on div "Users (18) Import From CSV Export To CSV Add User Clear Load Save Save As Field…" at bounding box center [625, 232] width 757 height 421
click at [42, 119] on div "Managed" at bounding box center [33, 123] width 29 height 8
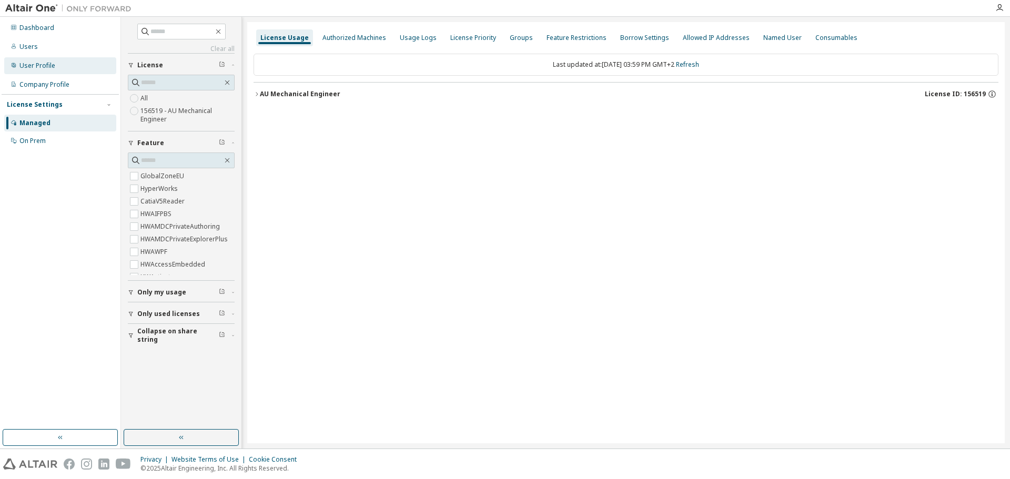
click at [32, 66] on div "User Profile" at bounding box center [37, 66] width 36 height 8
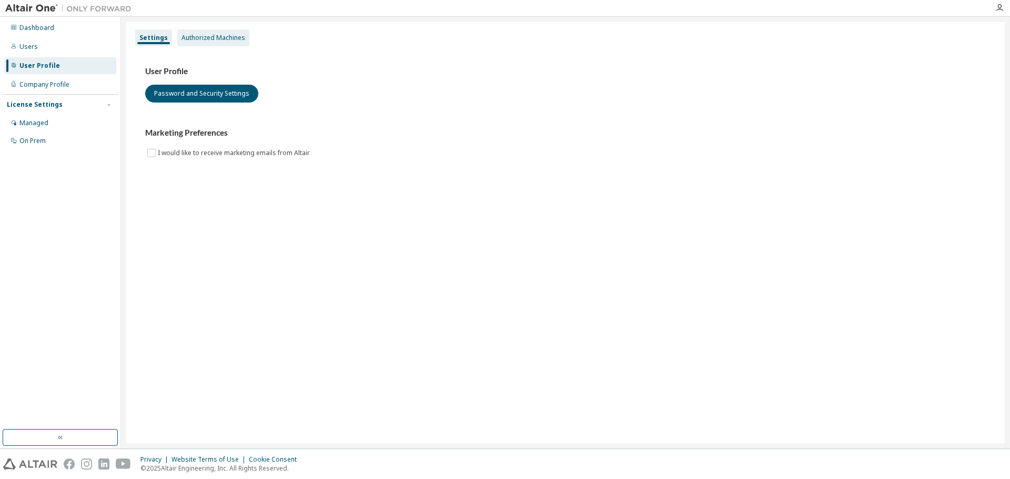
click at [185, 35] on div "Authorized Machines" at bounding box center [213, 38] width 64 height 8
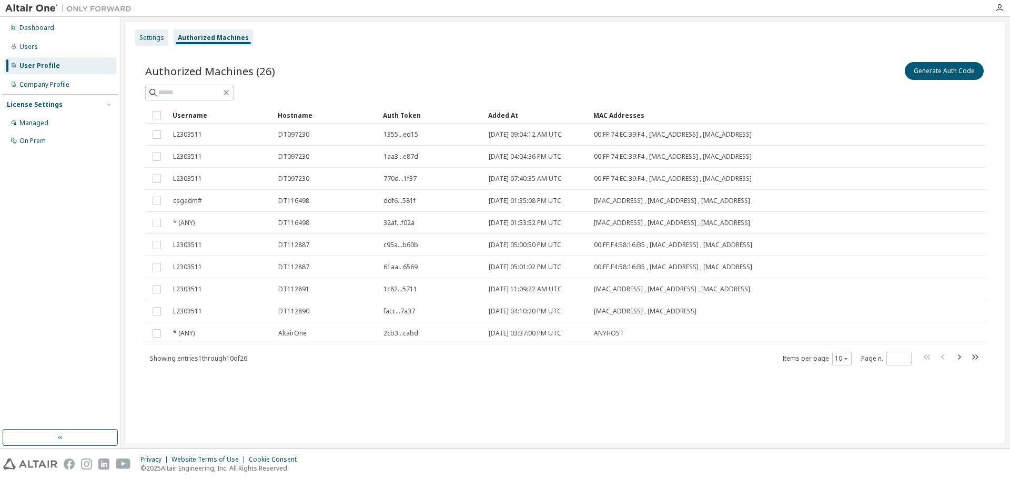
click at [159, 38] on div "Settings" at bounding box center [151, 38] width 25 height 8
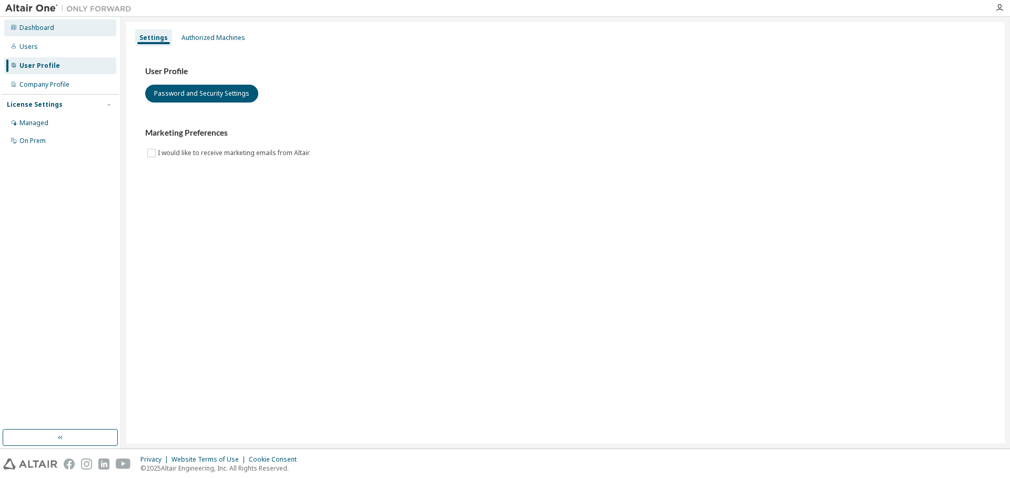
click at [28, 27] on div "Dashboard" at bounding box center [36, 28] width 35 height 8
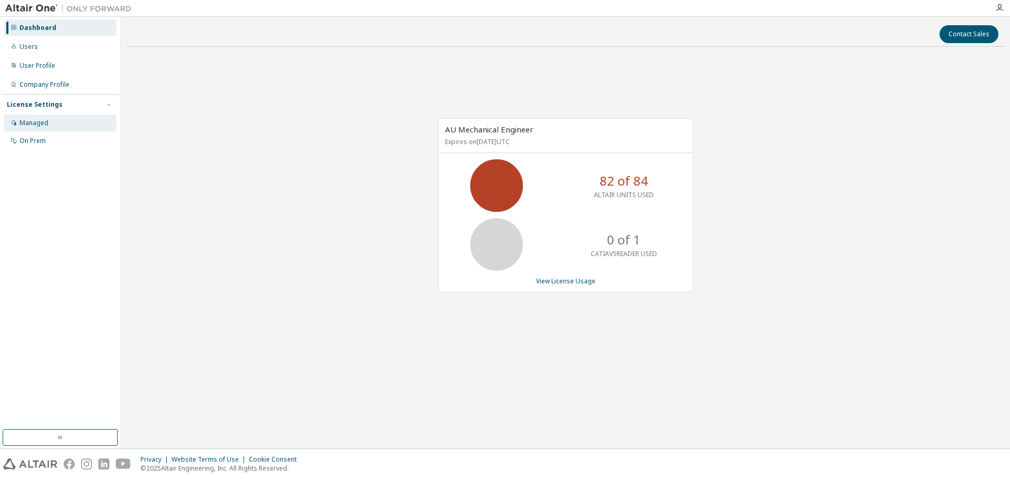
click at [48, 123] on div "Managed" at bounding box center [60, 123] width 112 height 17
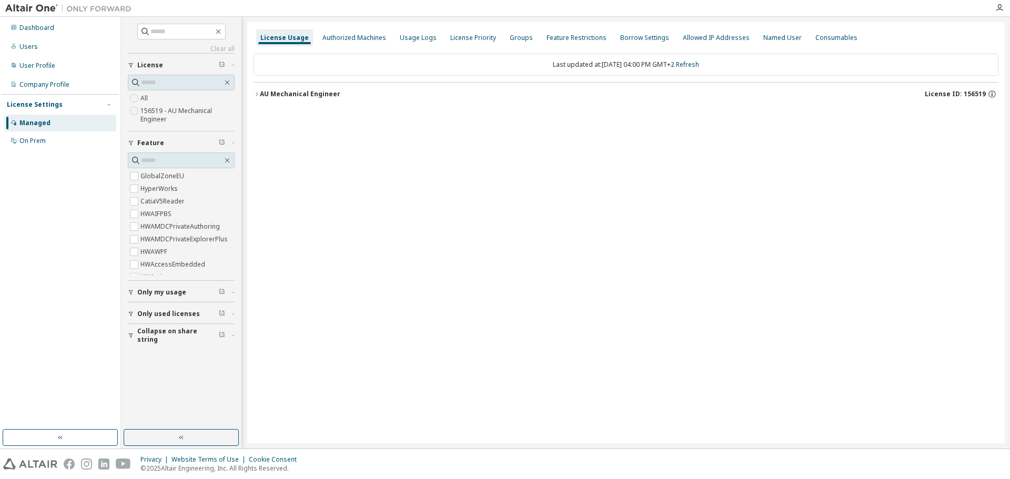
click at [258, 94] on icon "button" at bounding box center [257, 94] width 2 height 4
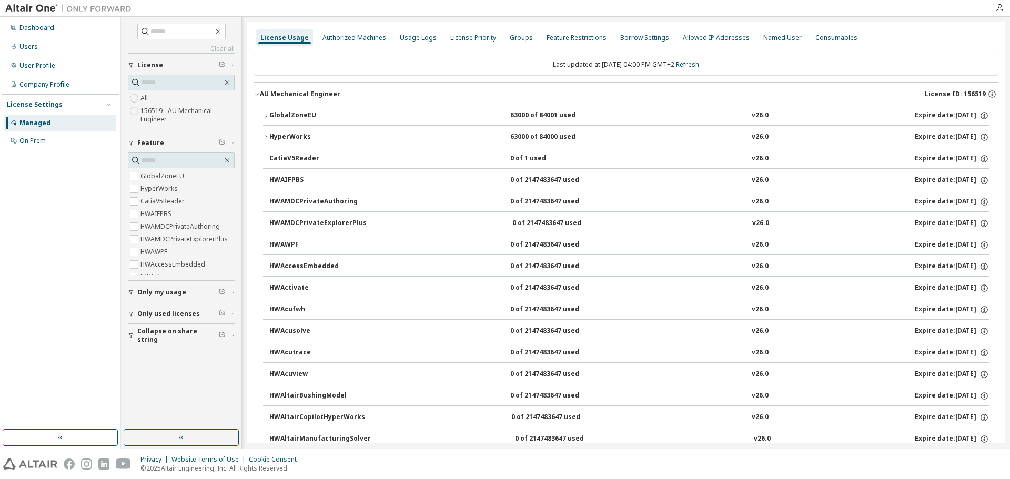
click at [266, 115] on icon "button" at bounding box center [266, 116] width 6 height 6
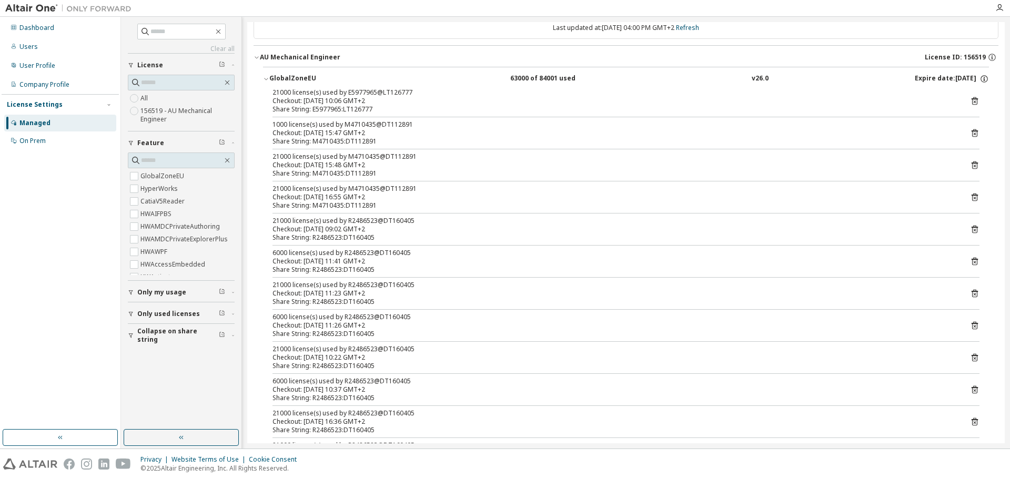
scroll to position [53, 0]
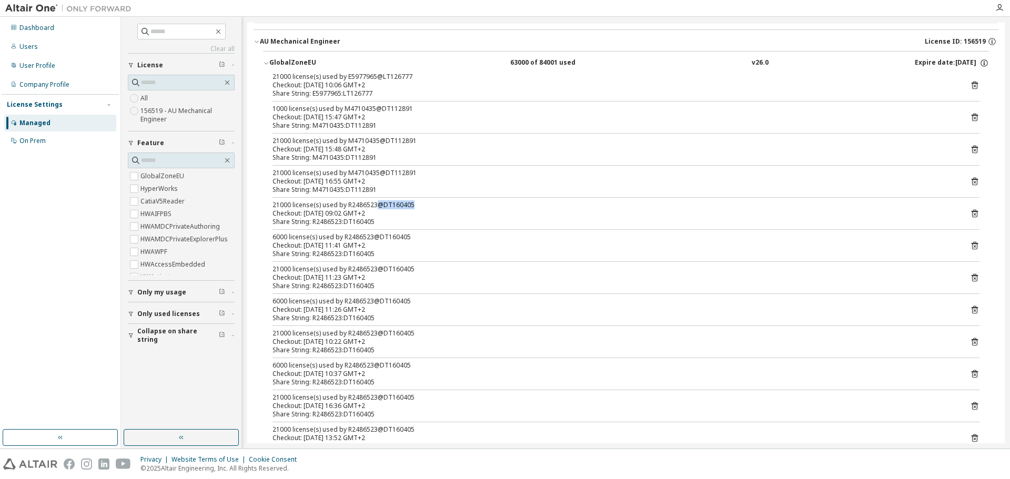
drag, startPoint x: 374, startPoint y: 205, endPoint x: 415, endPoint y: 205, distance: 41.5
click at [415, 205] on div "21000 license(s) used by R2486523@DT160405" at bounding box center [613, 205] width 682 height 8
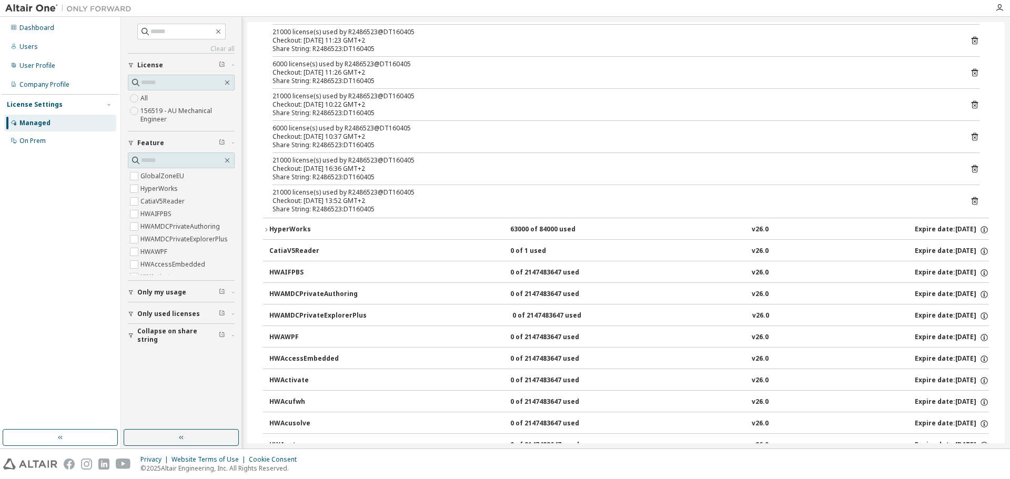
scroll to position [316, 0]
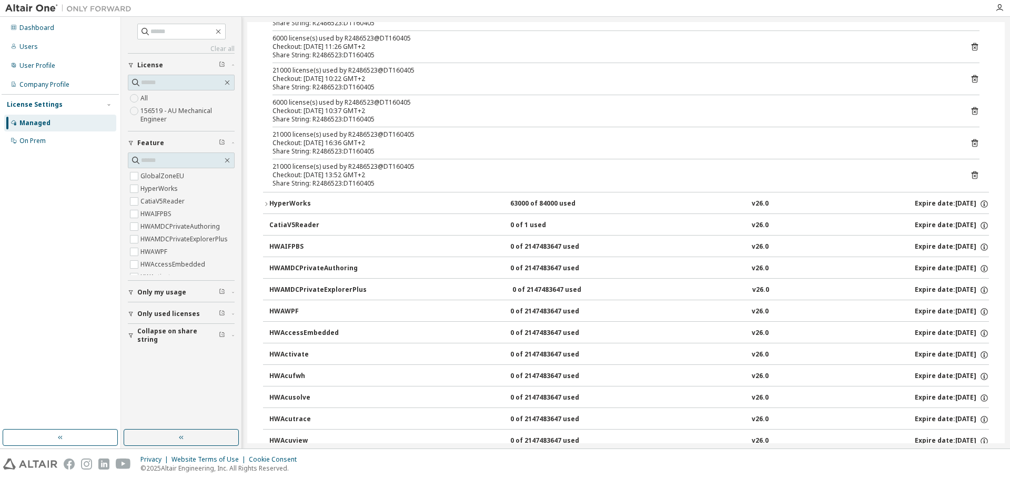
click at [267, 201] on icon "button" at bounding box center [266, 204] width 6 height 6
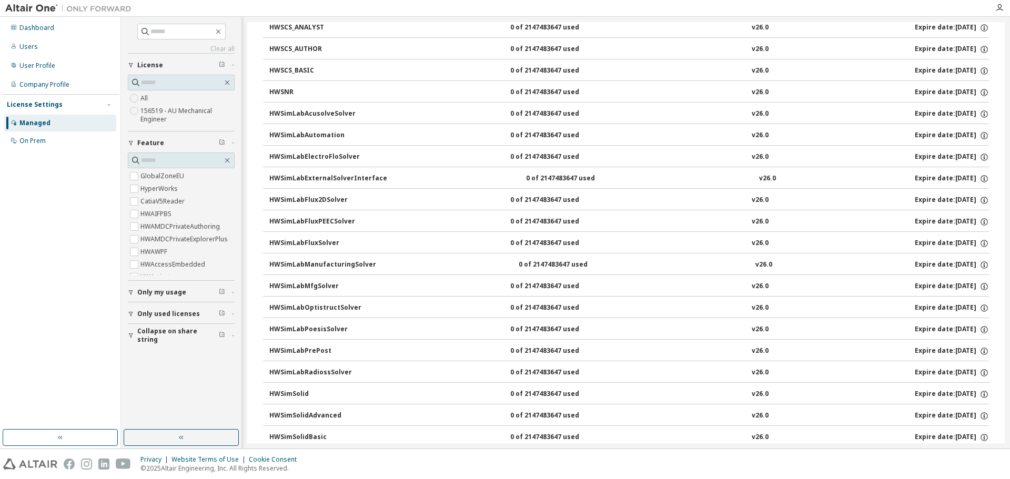
scroll to position [7406, 0]
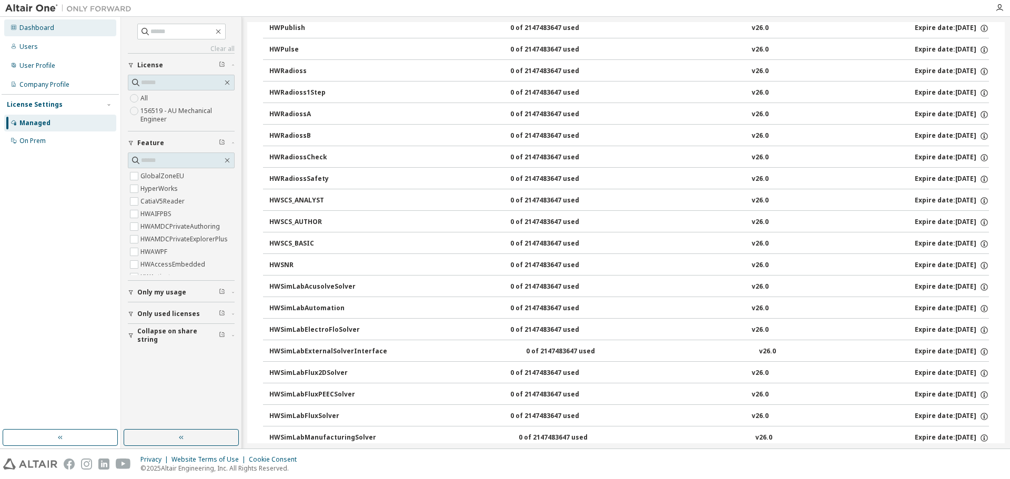
click at [33, 23] on div "Dashboard" at bounding box center [60, 27] width 112 height 17
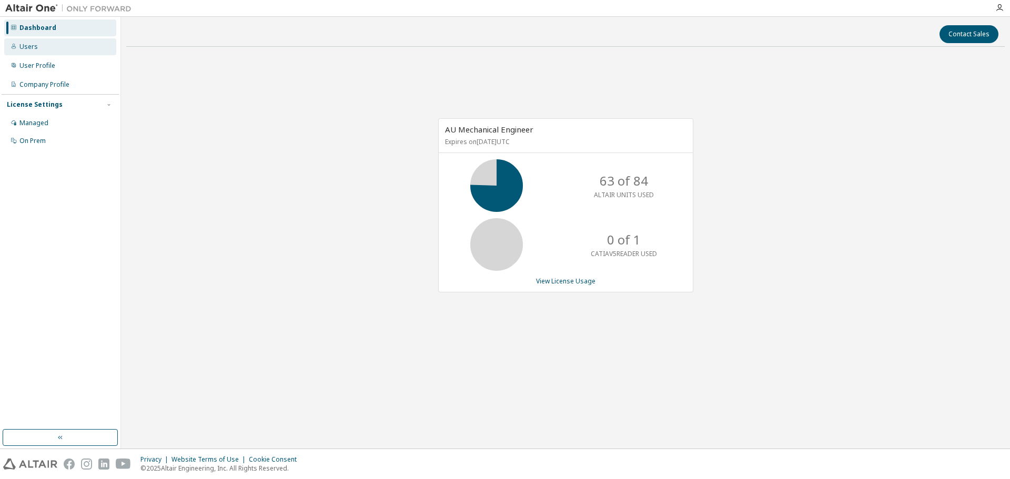
click at [35, 46] on div "Users" at bounding box center [28, 47] width 18 height 8
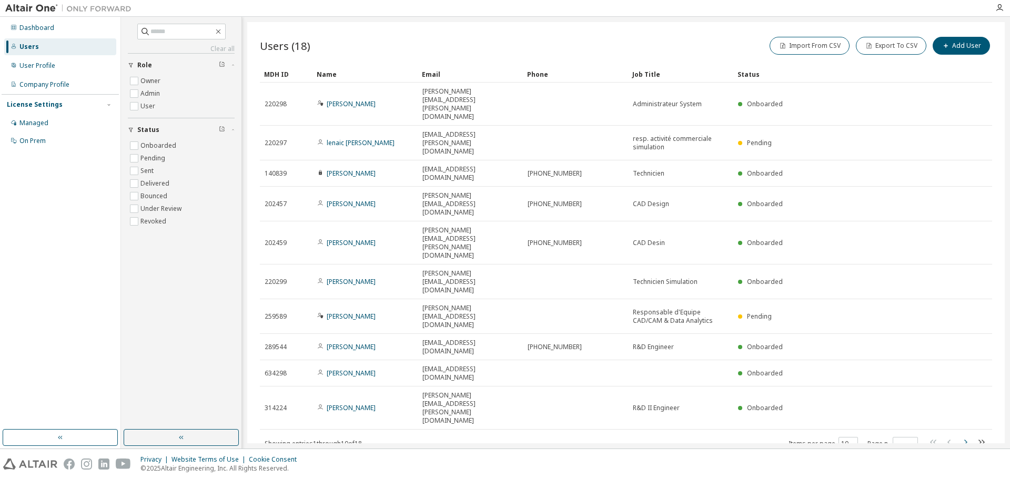
click at [968, 436] on icon "button" at bounding box center [965, 442] width 13 height 13
type input "*"
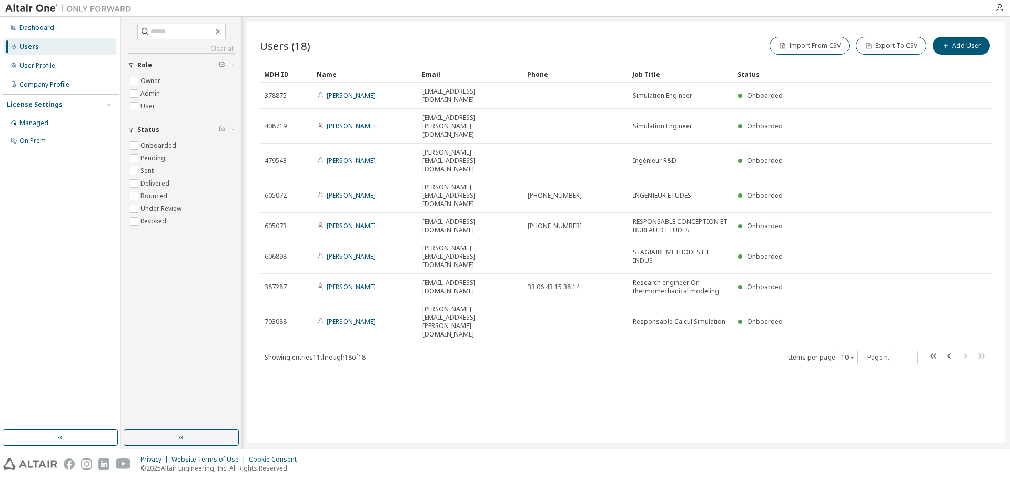
click at [277, 318] on span "703088" at bounding box center [276, 322] width 22 height 8
drag, startPoint x: 277, startPoint y: 281, endPoint x: 342, endPoint y: 379, distance: 116.8
click at [342, 379] on div "Users (18) Import From CSV Export To CSV Add User Clear Load Save Save As Field…" at bounding box center [625, 232] width 757 height 421
click at [232, 65] on icon "button" at bounding box center [233, 65] width 6 height 3
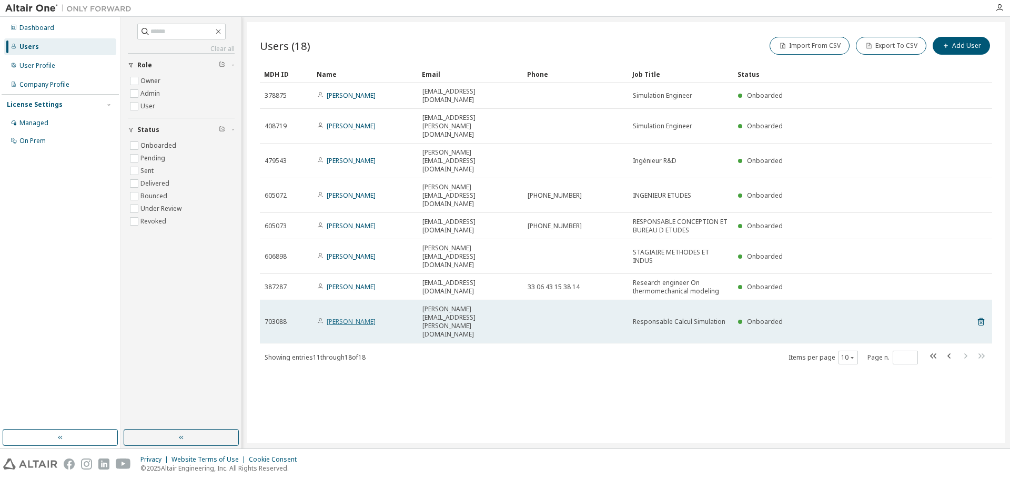
click at [352, 317] on link "[PERSON_NAME]" at bounding box center [351, 321] width 49 height 9
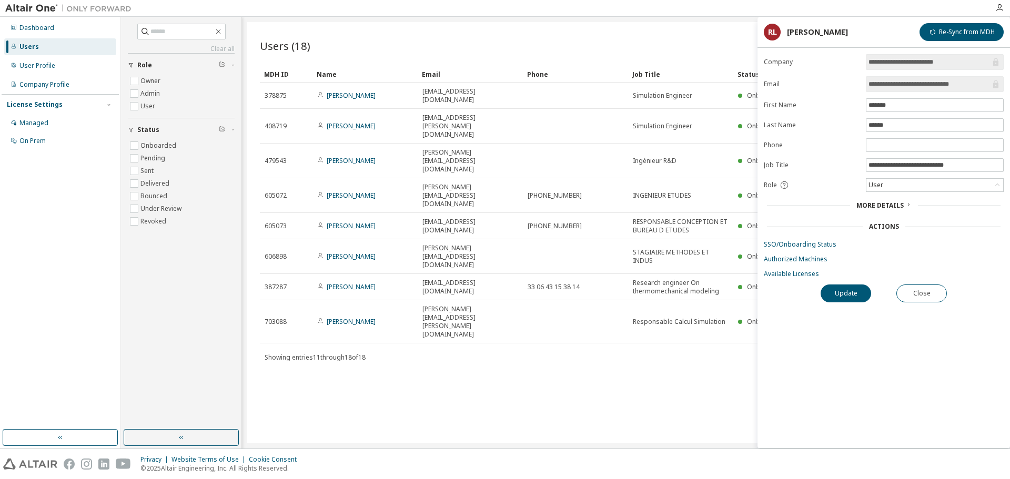
click at [906, 204] on icon at bounding box center [908, 204] width 6 height 6
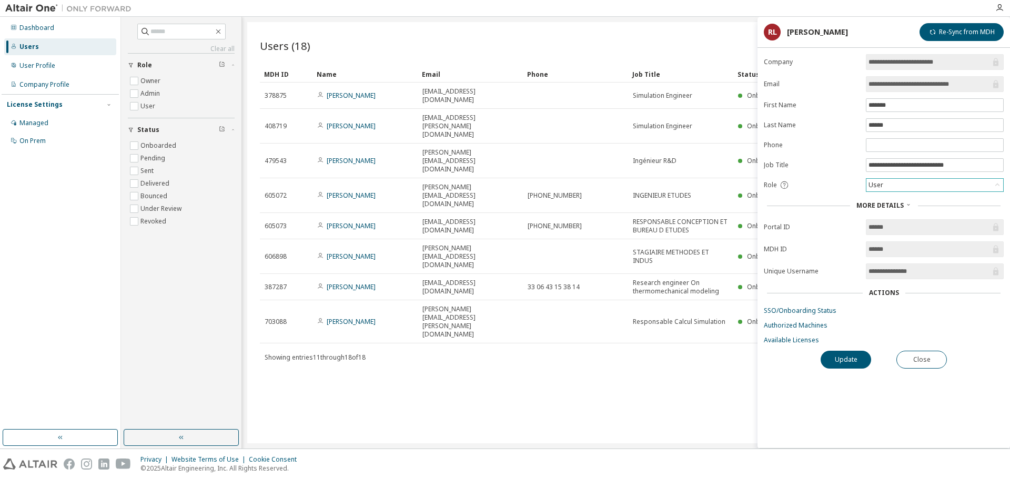
click at [990, 184] on div "User" at bounding box center [934, 185] width 137 height 13
click at [888, 200] on li "Admin" at bounding box center [934, 199] width 135 height 14
click at [838, 358] on button "Update" at bounding box center [845, 360] width 50 height 18
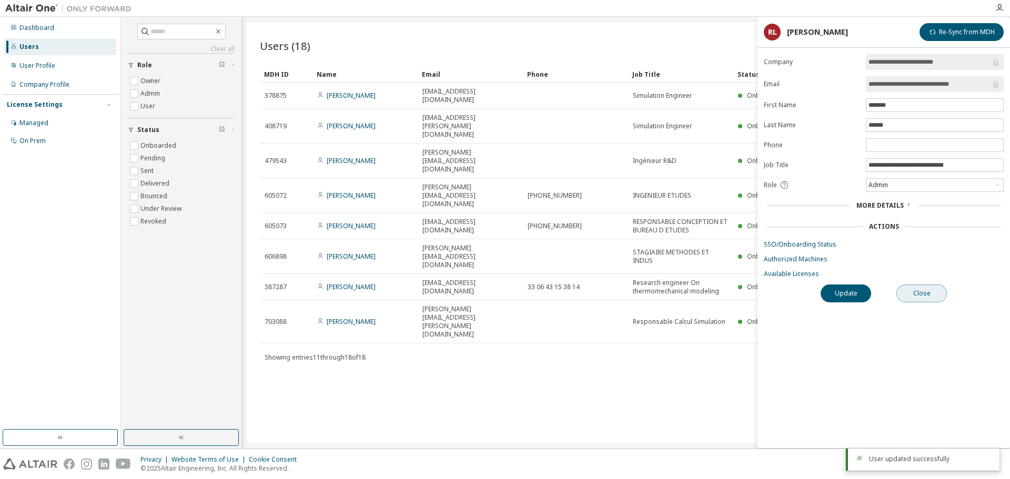
click at [928, 293] on button "Close" at bounding box center [921, 293] width 50 height 18
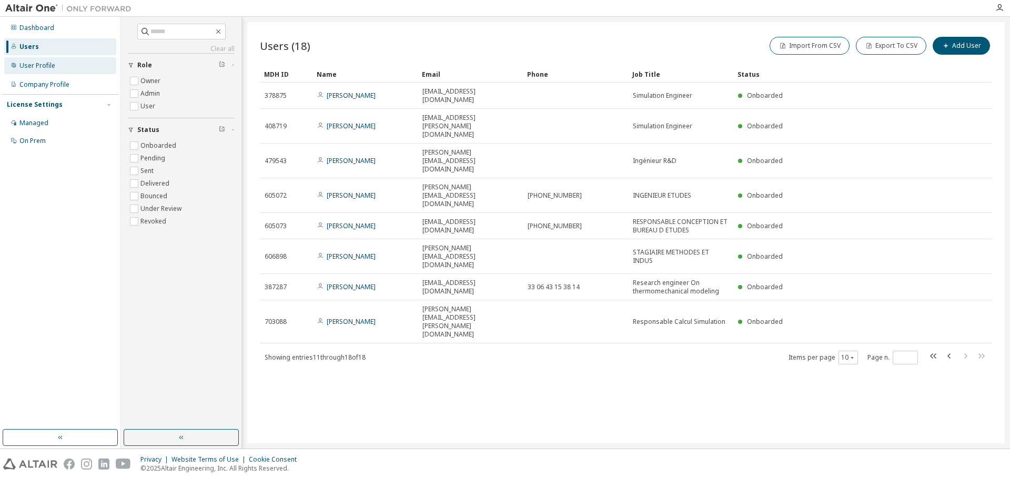
click at [53, 67] on div "User Profile" at bounding box center [37, 66] width 36 height 8
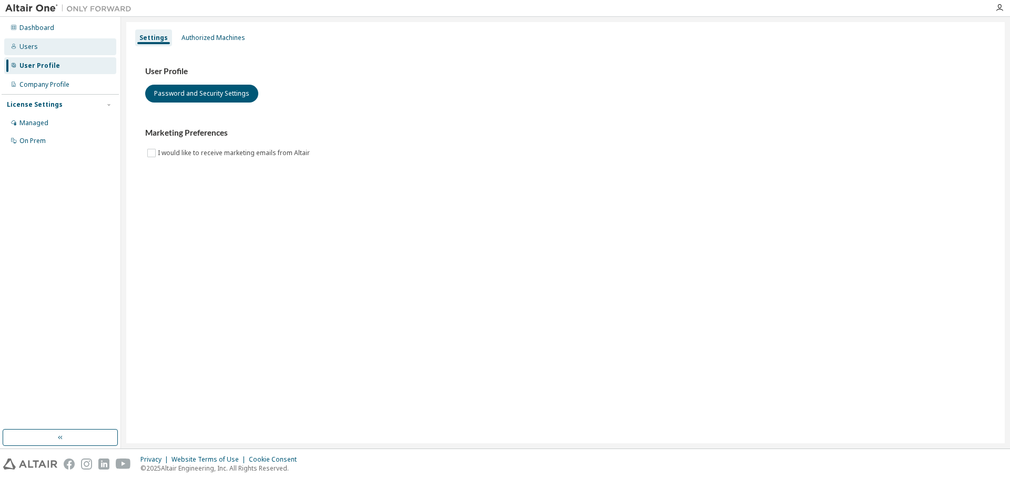
click at [28, 45] on div "Users" at bounding box center [28, 47] width 18 height 8
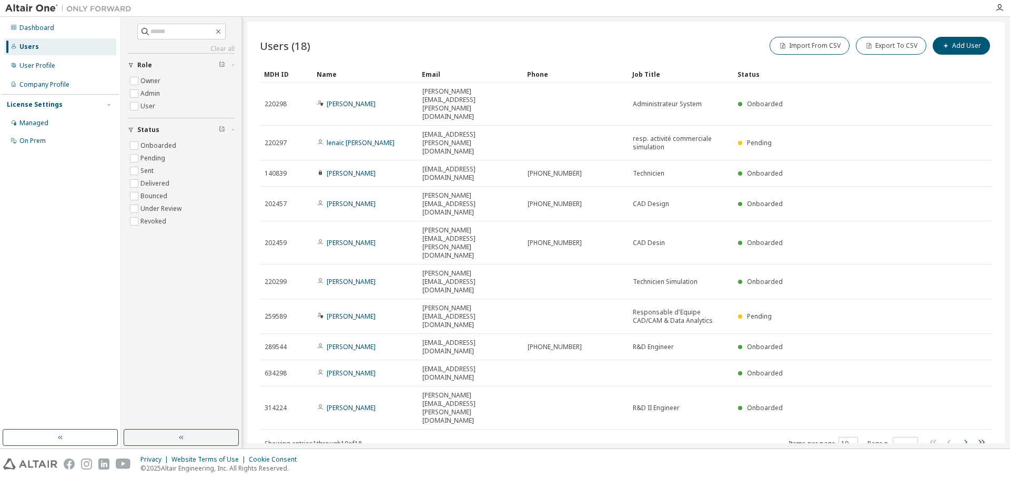
click at [967, 440] on icon "button" at bounding box center [965, 442] width 3 height 5
type input "*"
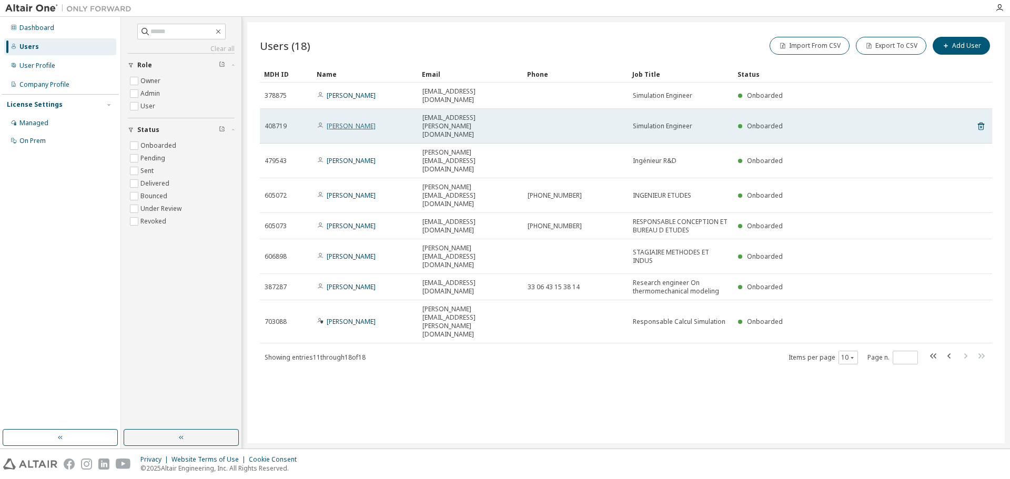
click at [365, 121] on link "[PERSON_NAME]" at bounding box center [351, 125] width 49 height 9
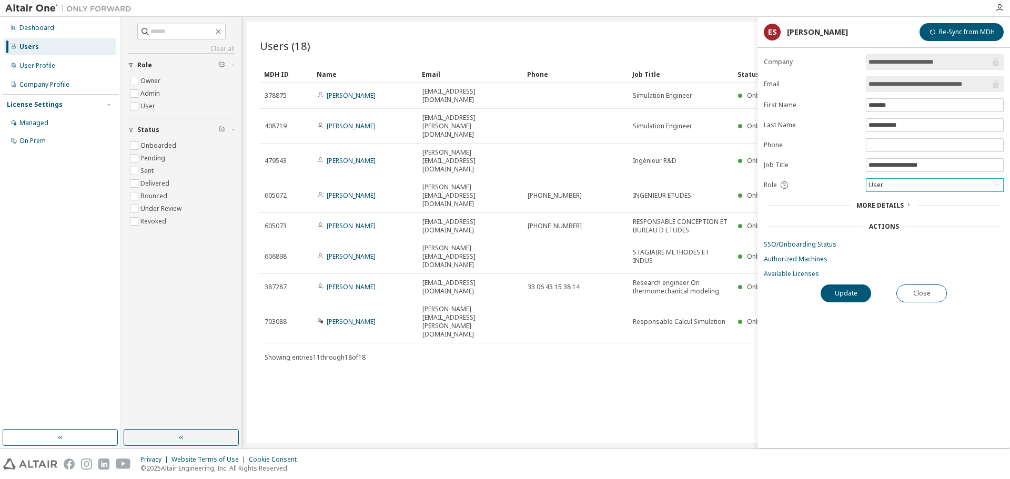
click at [903, 185] on div "User" at bounding box center [934, 185] width 137 height 13
click at [885, 200] on li "Admin" at bounding box center [934, 199] width 135 height 14
click at [846, 294] on button "Update" at bounding box center [845, 293] width 50 height 18
click at [922, 293] on button "Close" at bounding box center [921, 293] width 50 height 18
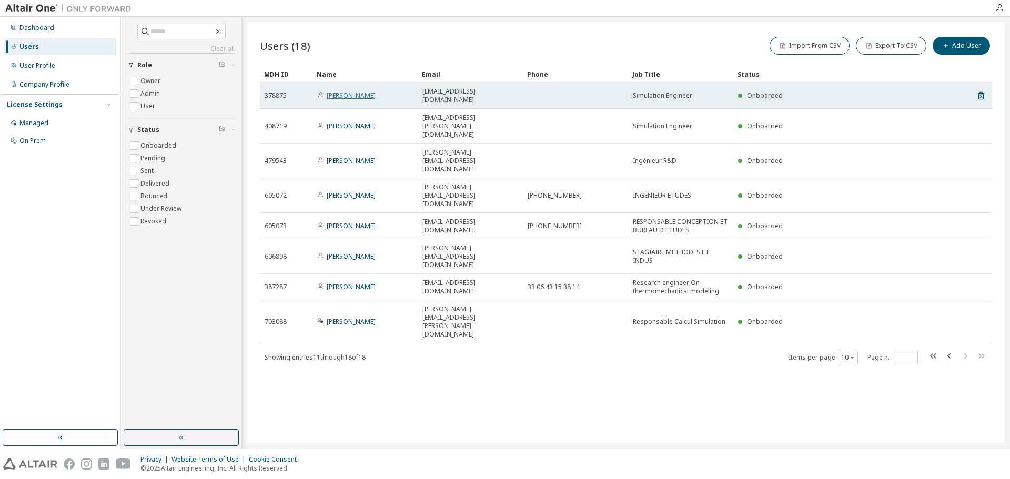
click at [341, 94] on link "[PERSON_NAME]" at bounding box center [351, 95] width 49 height 9
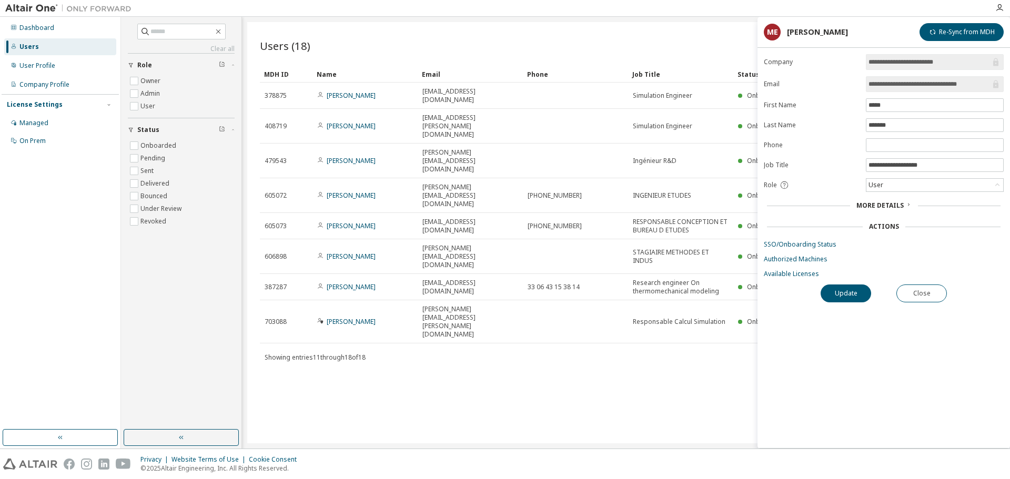
click at [905, 204] on icon at bounding box center [908, 204] width 6 height 6
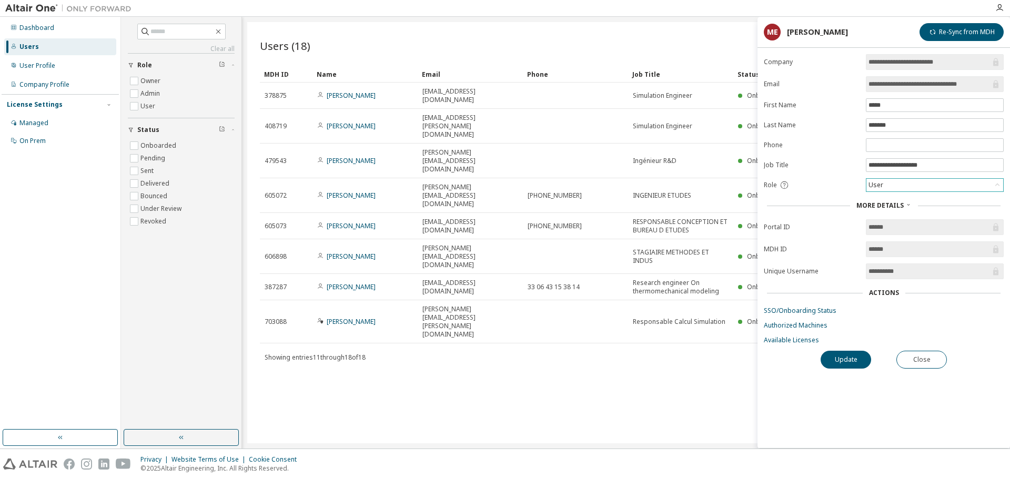
click at [905, 185] on div "User" at bounding box center [934, 185] width 137 height 13
click at [878, 198] on li "Admin" at bounding box center [934, 199] width 135 height 14
click at [855, 357] on button "Update" at bounding box center [845, 360] width 50 height 18
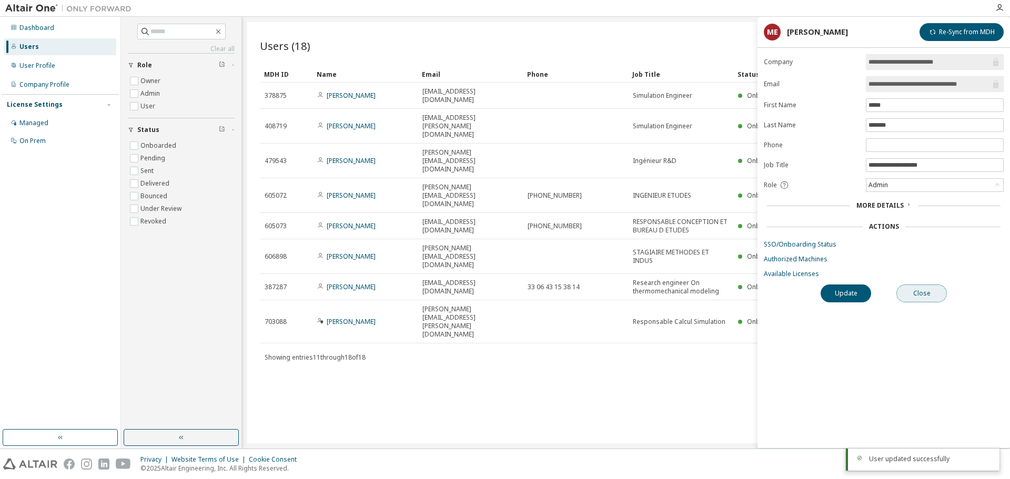
click at [921, 296] on button "Close" at bounding box center [921, 293] width 50 height 18
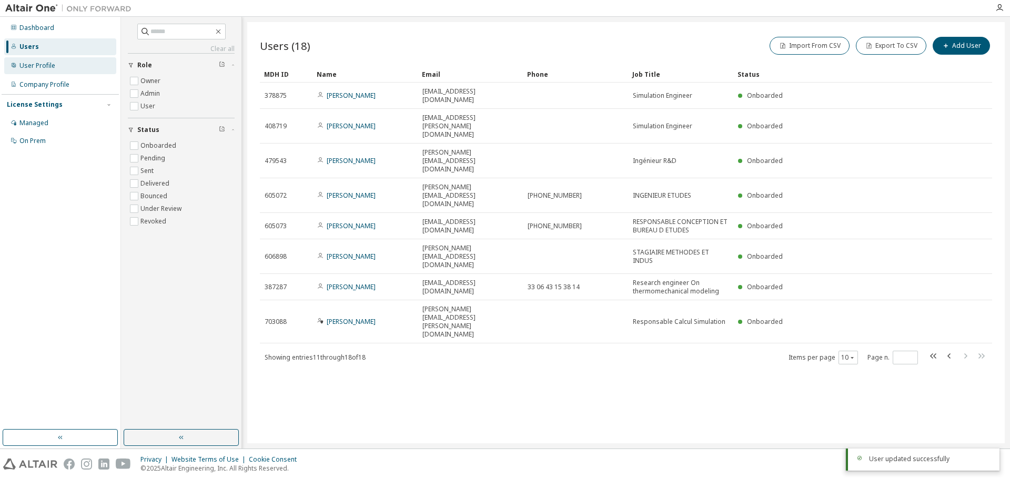
click at [39, 66] on div "User Profile" at bounding box center [37, 66] width 36 height 8
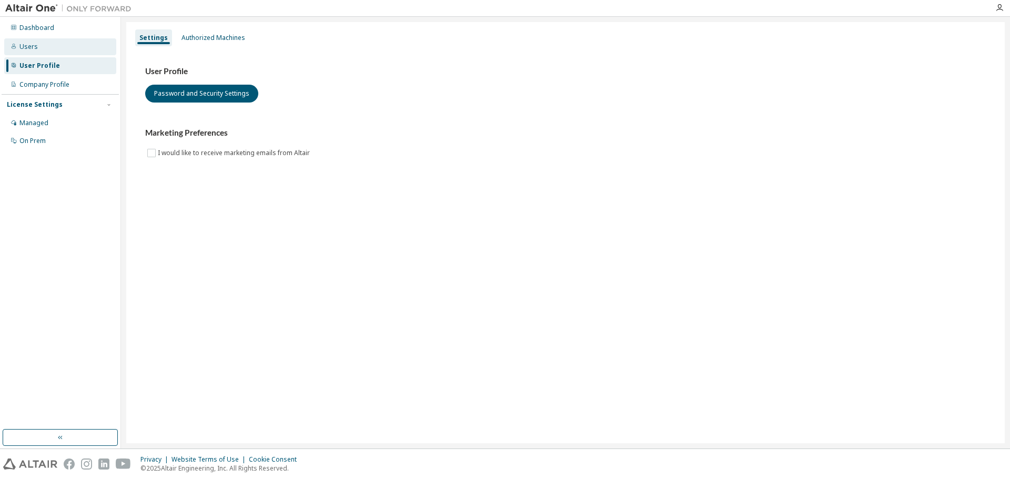
click at [33, 46] on div "Users" at bounding box center [28, 47] width 18 height 8
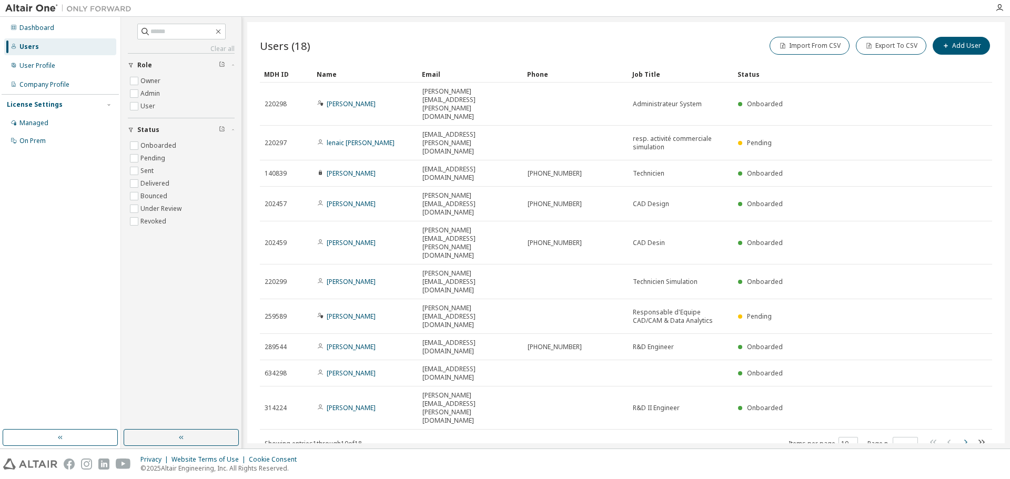
click at [965, 440] on icon "button" at bounding box center [965, 442] width 3 height 5
type input "*"
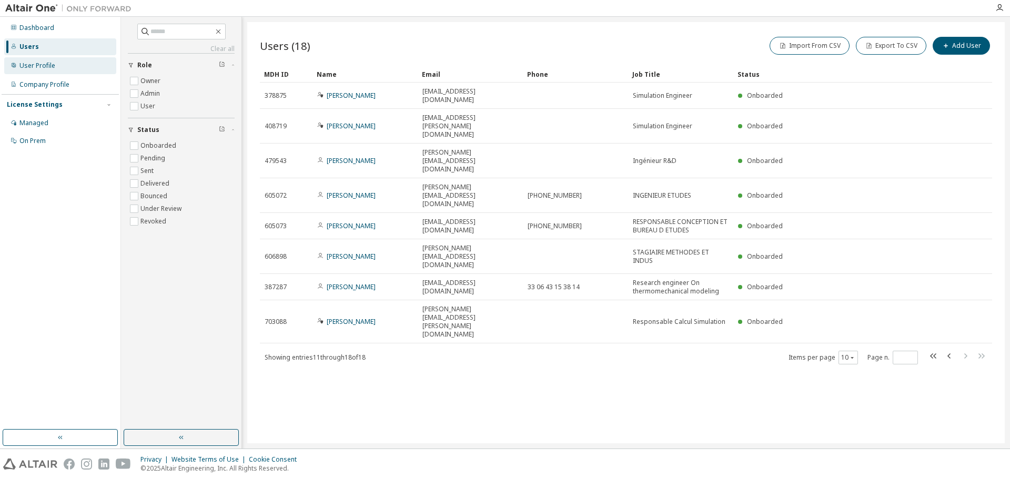
click at [58, 67] on div "User Profile" at bounding box center [60, 65] width 112 height 17
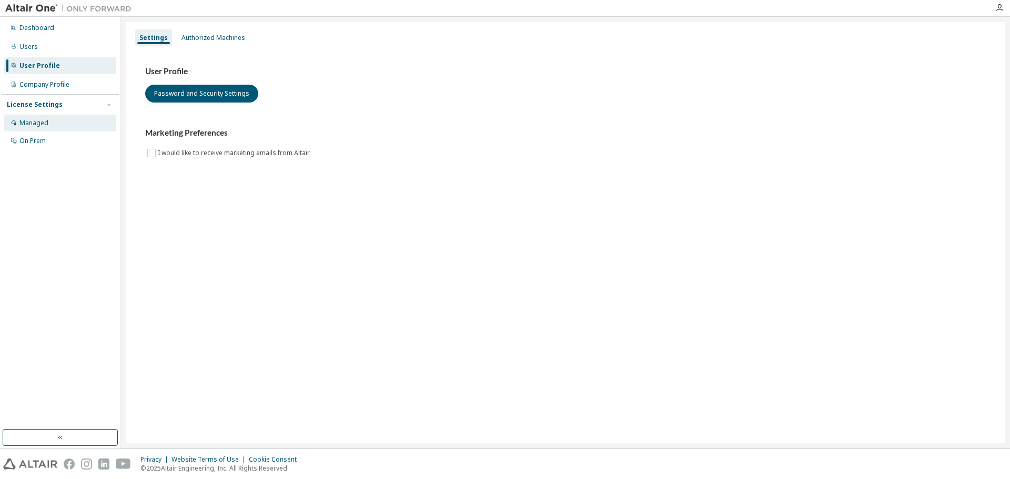
click at [39, 123] on div "Managed" at bounding box center [33, 123] width 29 height 8
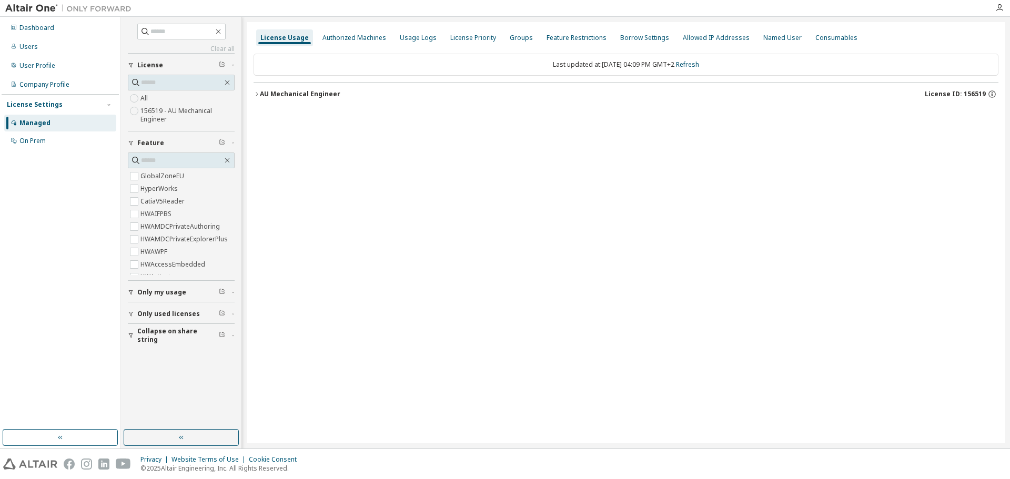
click at [256, 94] on icon "button" at bounding box center [256, 94] width 6 height 6
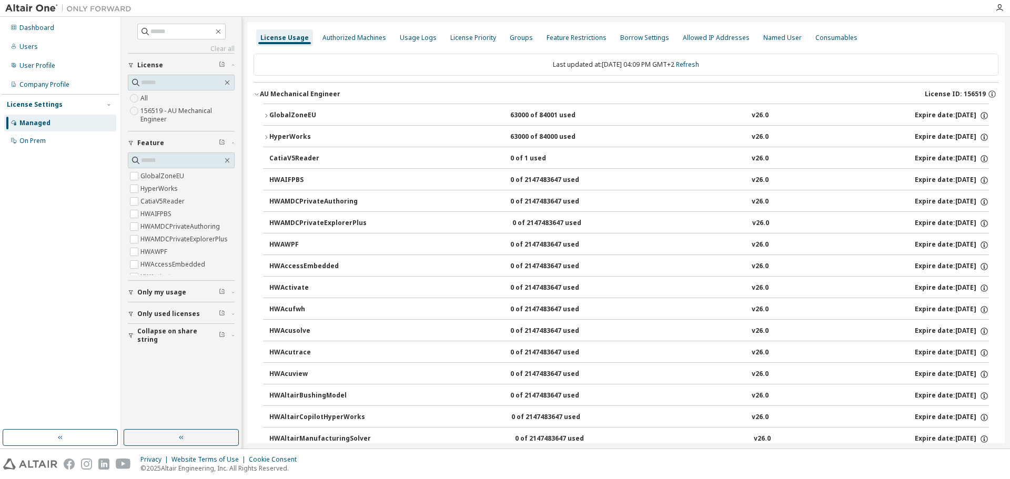
click at [266, 113] on icon "button" at bounding box center [266, 116] width 6 height 6
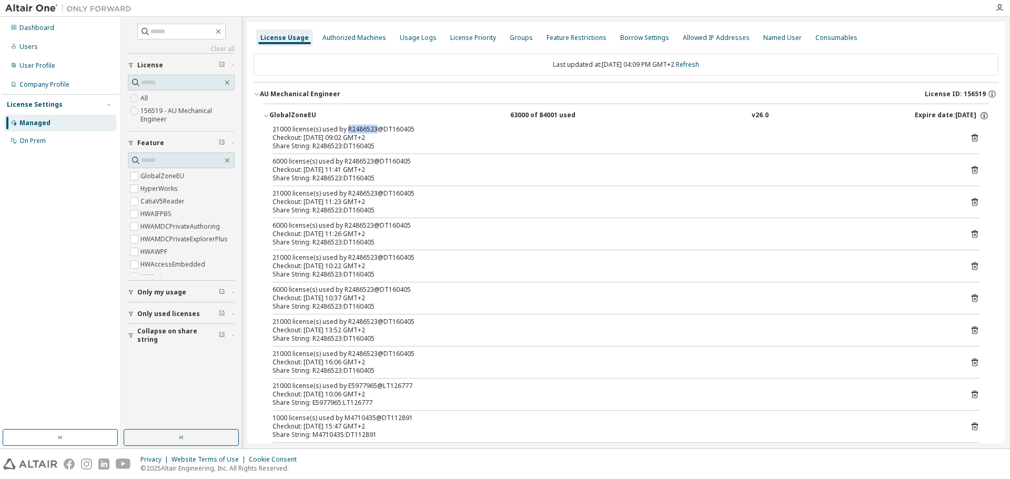
drag, startPoint x: 346, startPoint y: 128, endPoint x: 373, endPoint y: 125, distance: 27.5
click at [373, 125] on div "21000 license(s) used by R2486523@DT160405" at bounding box center [613, 129] width 682 height 8
copy div "R2486523"
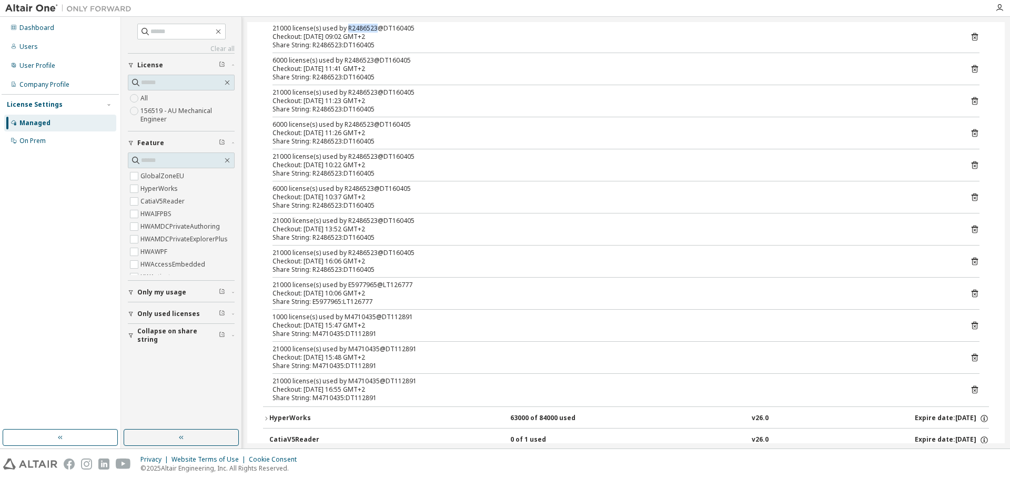
scroll to position [158, 0]
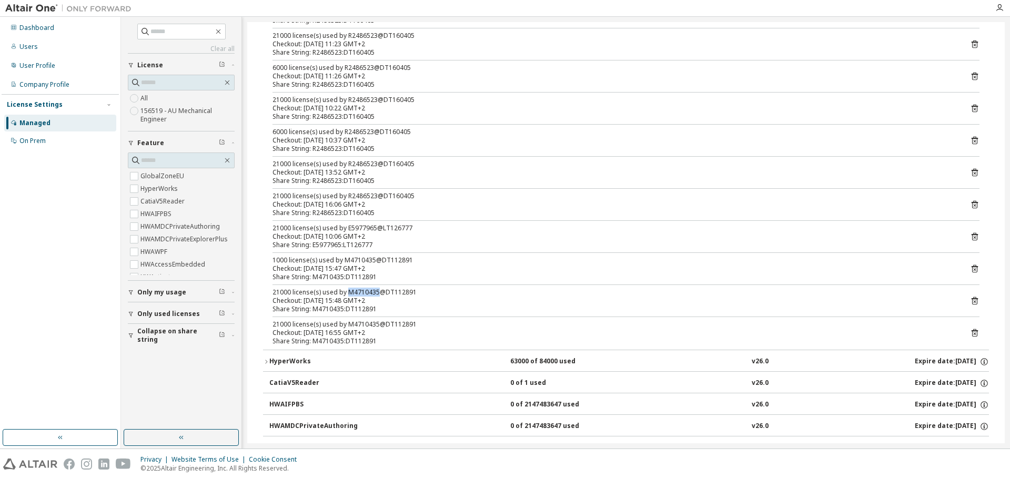
drag, startPoint x: 345, startPoint y: 291, endPoint x: 375, endPoint y: 291, distance: 30.0
click at [375, 291] on div "21000 license(s) used by M4710435@DT112891" at bounding box center [613, 292] width 682 height 8
copy div "M4710435"
